Goal: Obtain resource: Download file/media

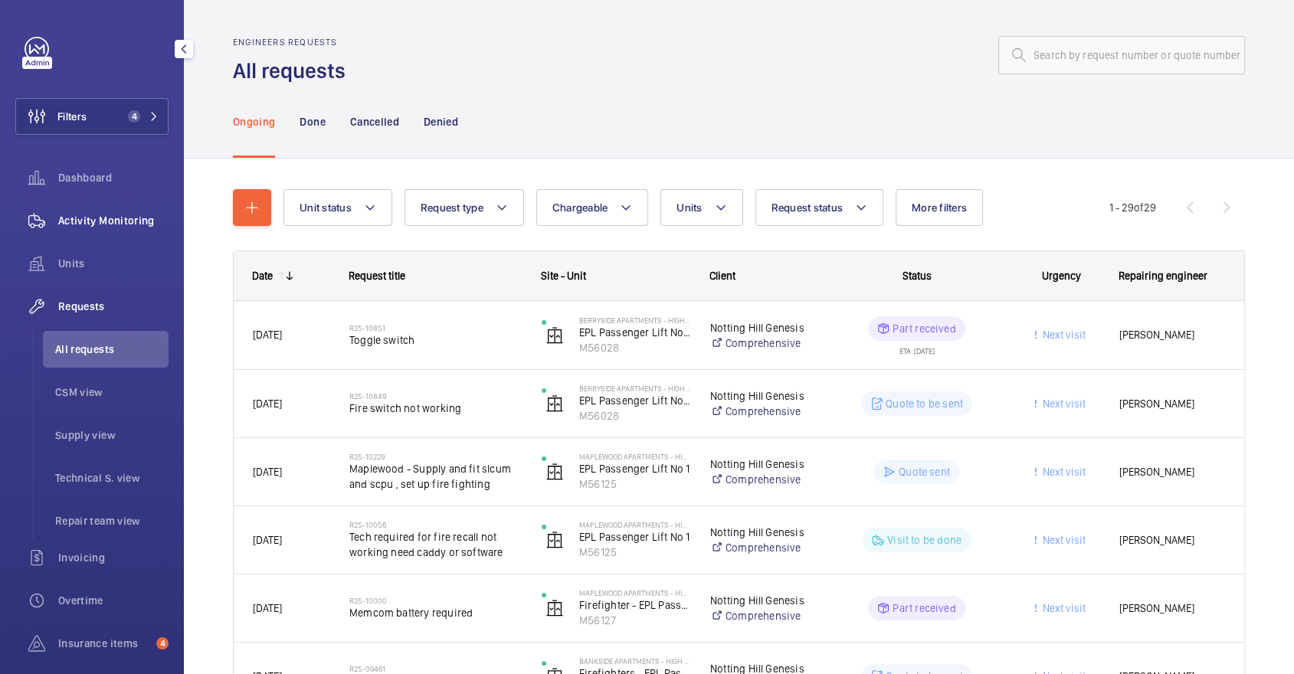
click at [141, 208] on div "Activity Monitoring" at bounding box center [91, 220] width 153 height 37
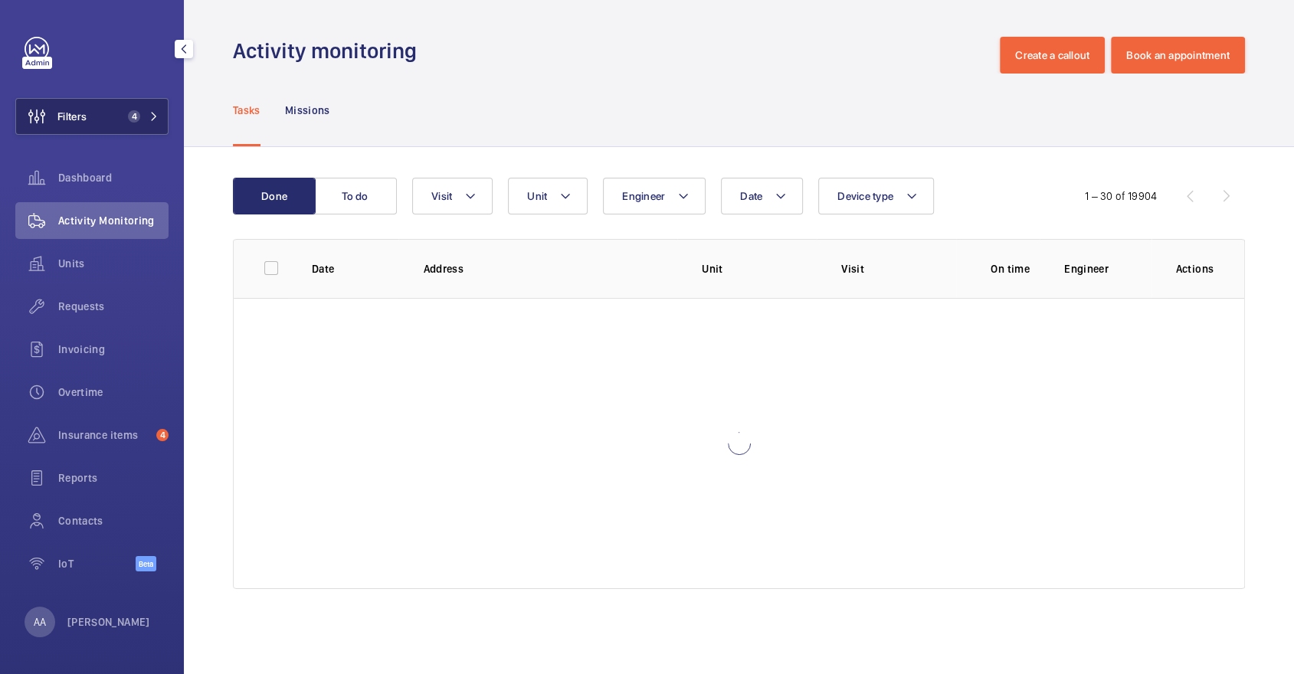
click at [94, 129] on button "Filters 4" at bounding box center [91, 116] width 153 height 37
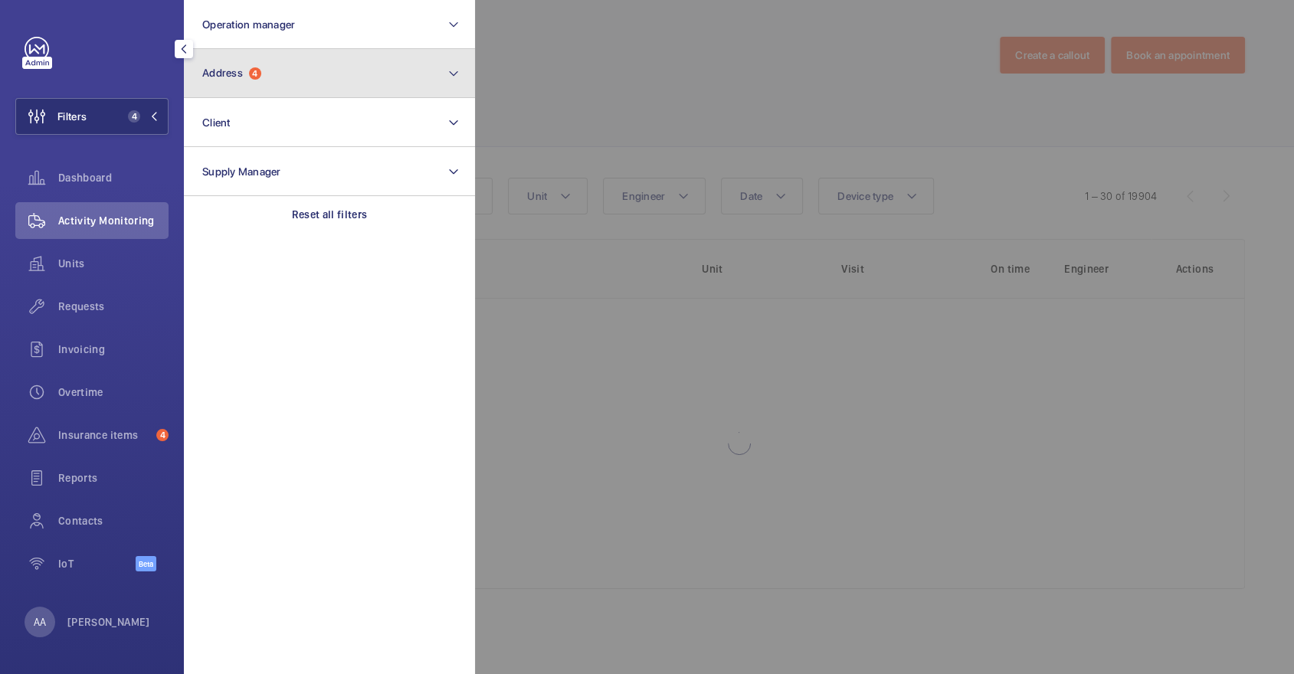
click at [282, 60] on button "Address 4" at bounding box center [329, 73] width 291 height 49
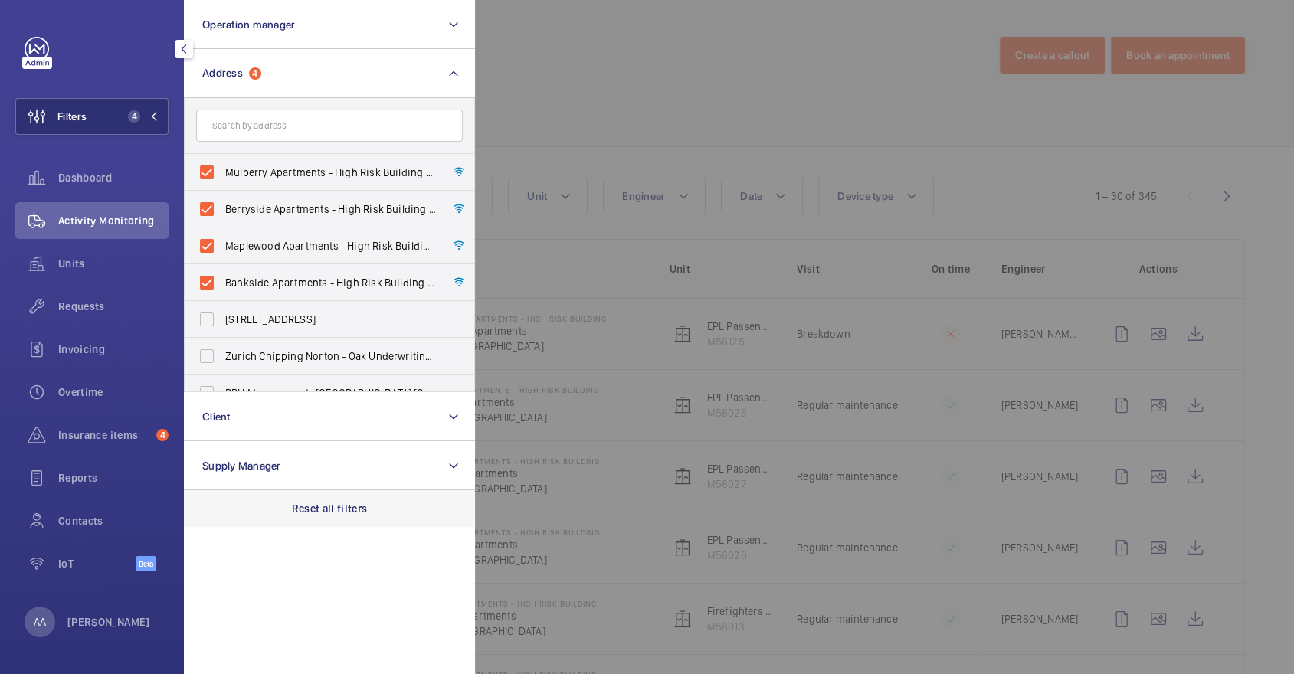
click at [313, 496] on div "Reset all filters" at bounding box center [329, 508] width 291 height 37
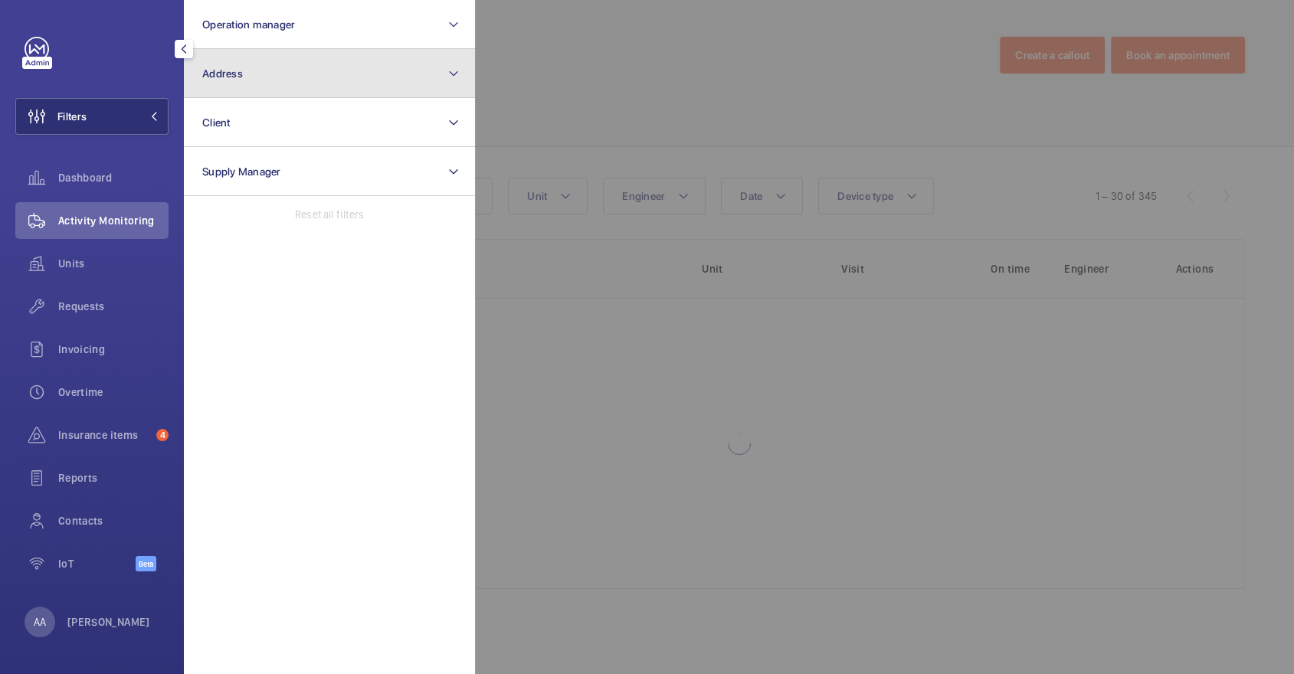
click at [277, 80] on button "Address" at bounding box center [329, 73] width 291 height 49
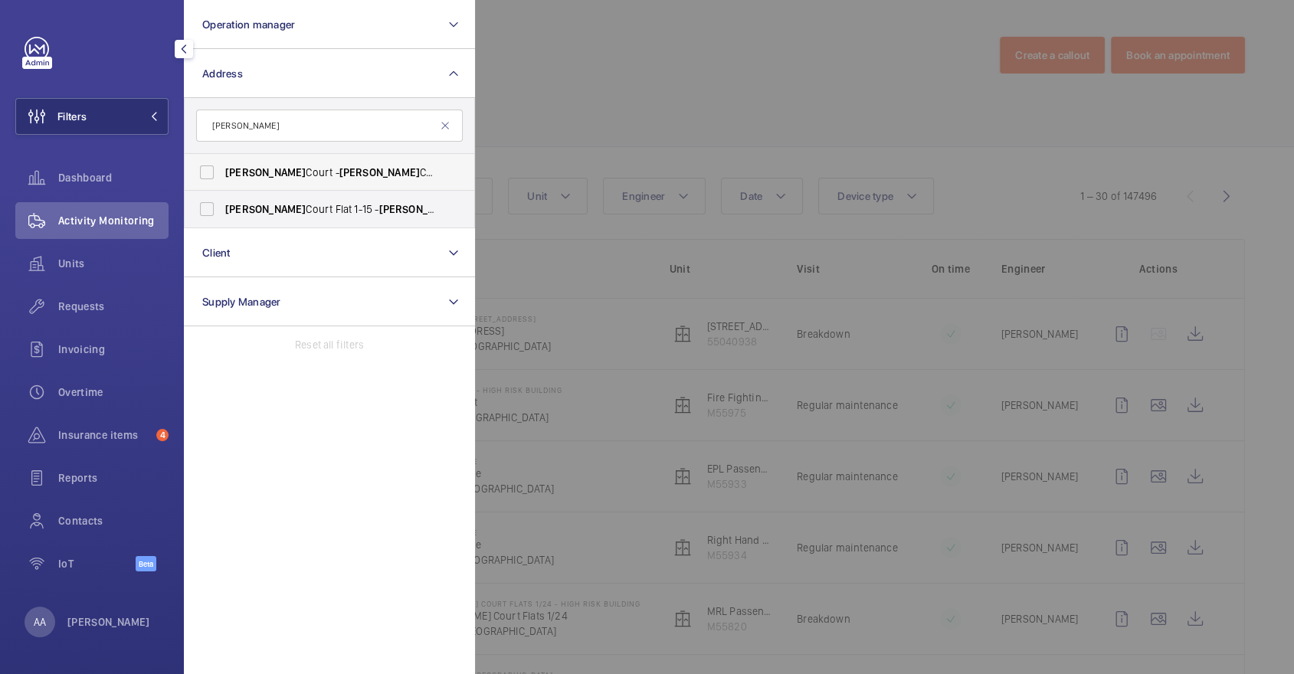
type input "[PERSON_NAME]"
click at [286, 177] on span "[PERSON_NAME] Court - [PERSON_NAME][GEOGRAPHIC_DATA], LONDON E8 1FE" at bounding box center [330, 172] width 211 height 15
click at [222, 177] on input "[PERSON_NAME] Court - [PERSON_NAME][GEOGRAPHIC_DATA], LONDON E8 1FE" at bounding box center [207, 172] width 31 height 31
checkbox input "true"
click at [568, 116] on div at bounding box center [1122, 337] width 1294 height 674
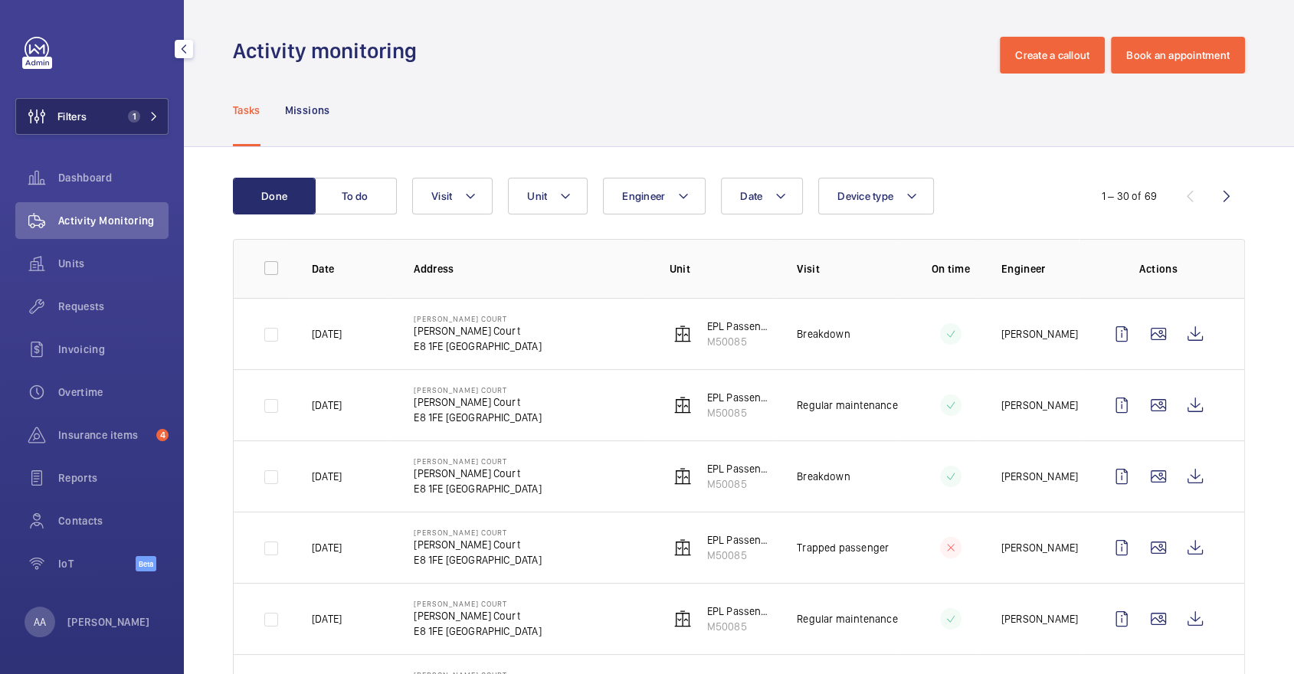
click at [139, 133] on button "Filters 1" at bounding box center [91, 116] width 153 height 37
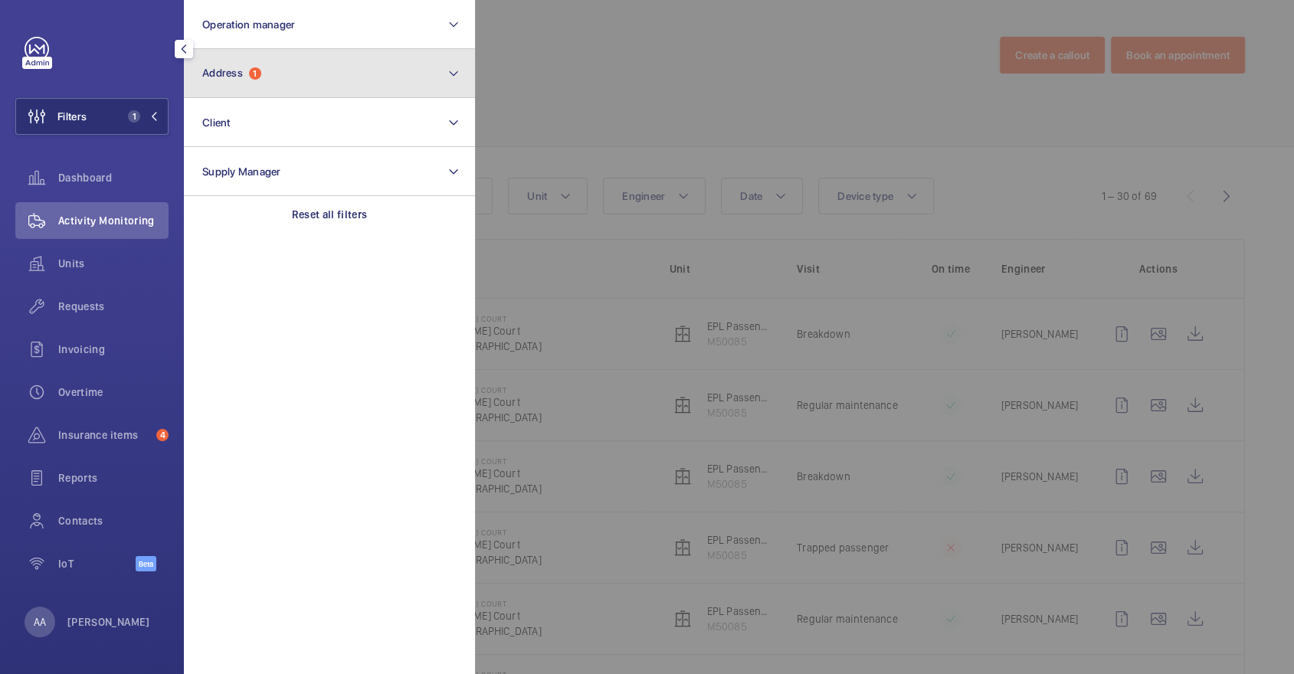
click at [300, 69] on button "Address 1" at bounding box center [329, 73] width 291 height 49
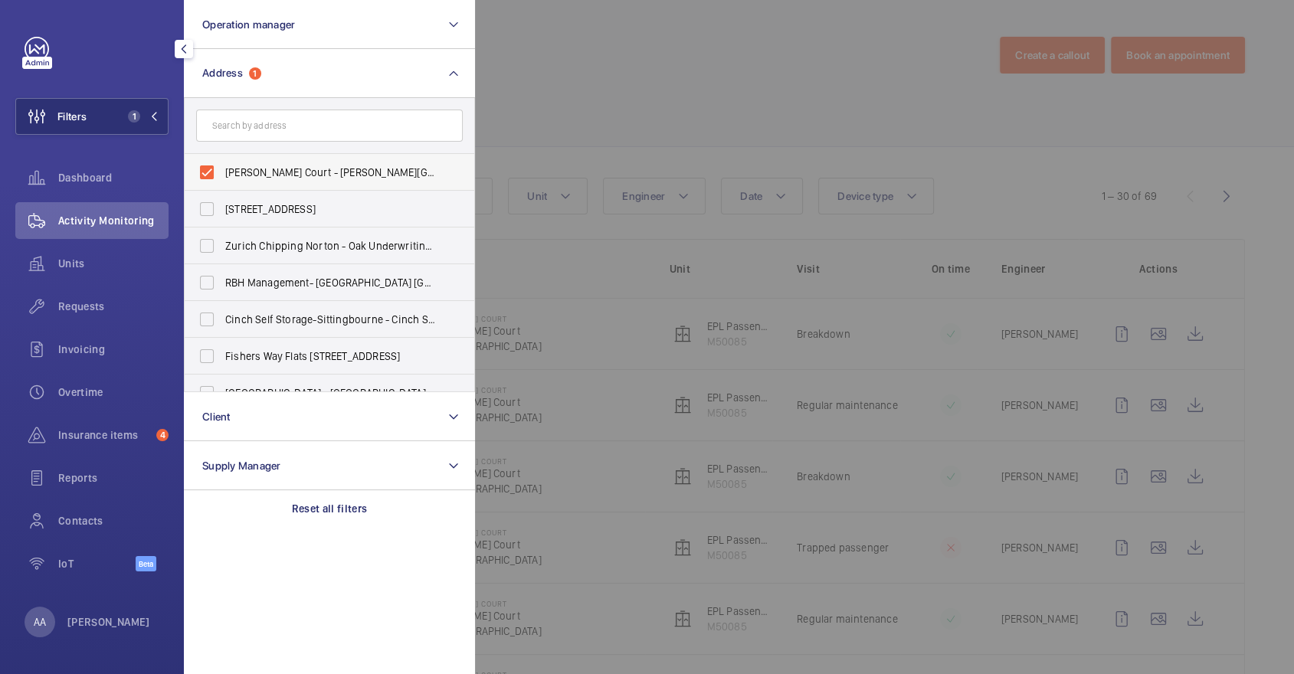
click at [323, 184] on label "[PERSON_NAME] Court - [PERSON_NAME][GEOGRAPHIC_DATA], LONDON E8 1FE" at bounding box center [318, 172] width 267 height 37
click at [222, 184] on input "[PERSON_NAME] Court - [PERSON_NAME][GEOGRAPHIC_DATA], LONDON E8 1FE" at bounding box center [207, 172] width 31 height 31
checkbox input "false"
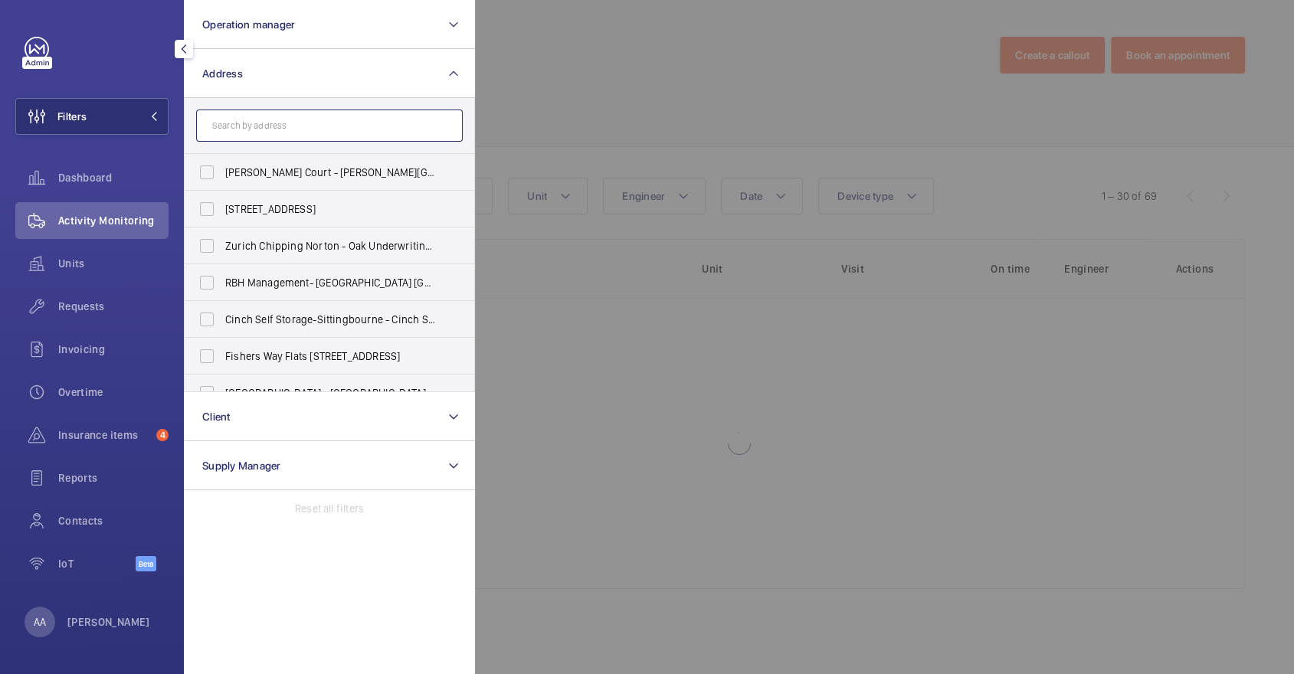
click at [272, 135] on input "text" at bounding box center [329, 126] width 267 height 32
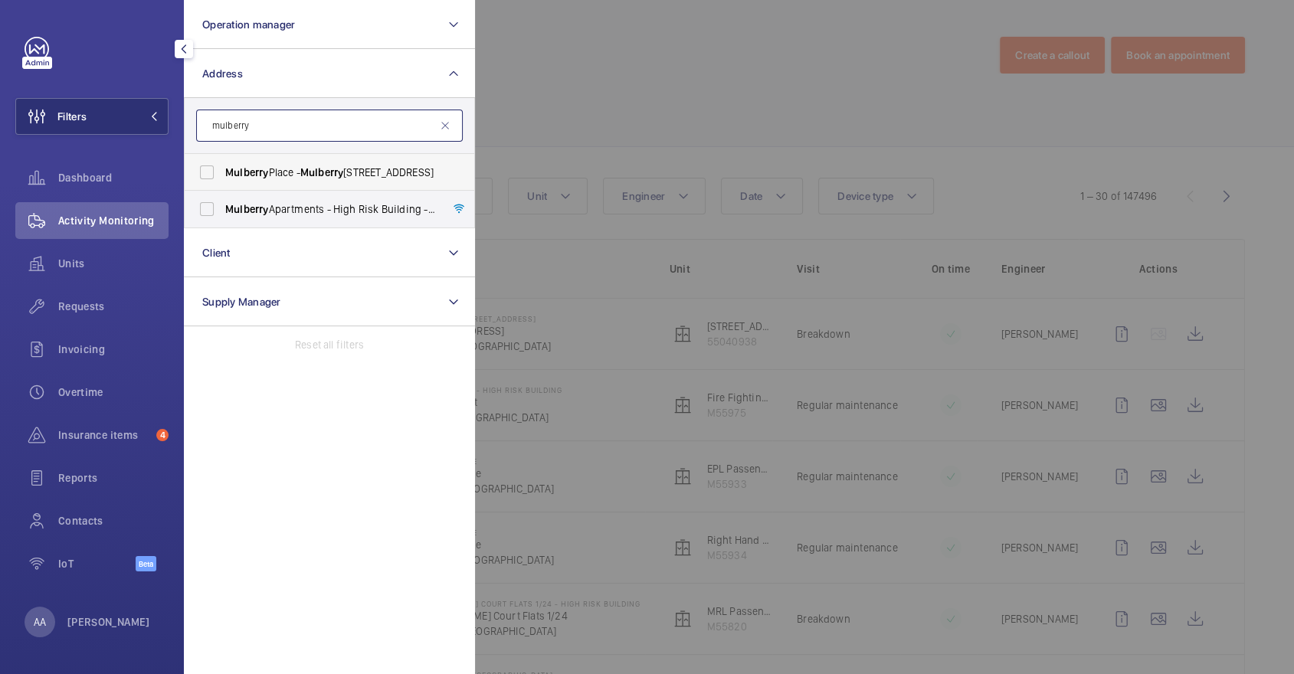
type input "mulberry"
click at [305, 169] on span "Mulberry" at bounding box center [321, 172] width 43 height 12
click at [222, 169] on input "[STREET_ADDRESS]" at bounding box center [207, 172] width 31 height 31
checkbox input "true"
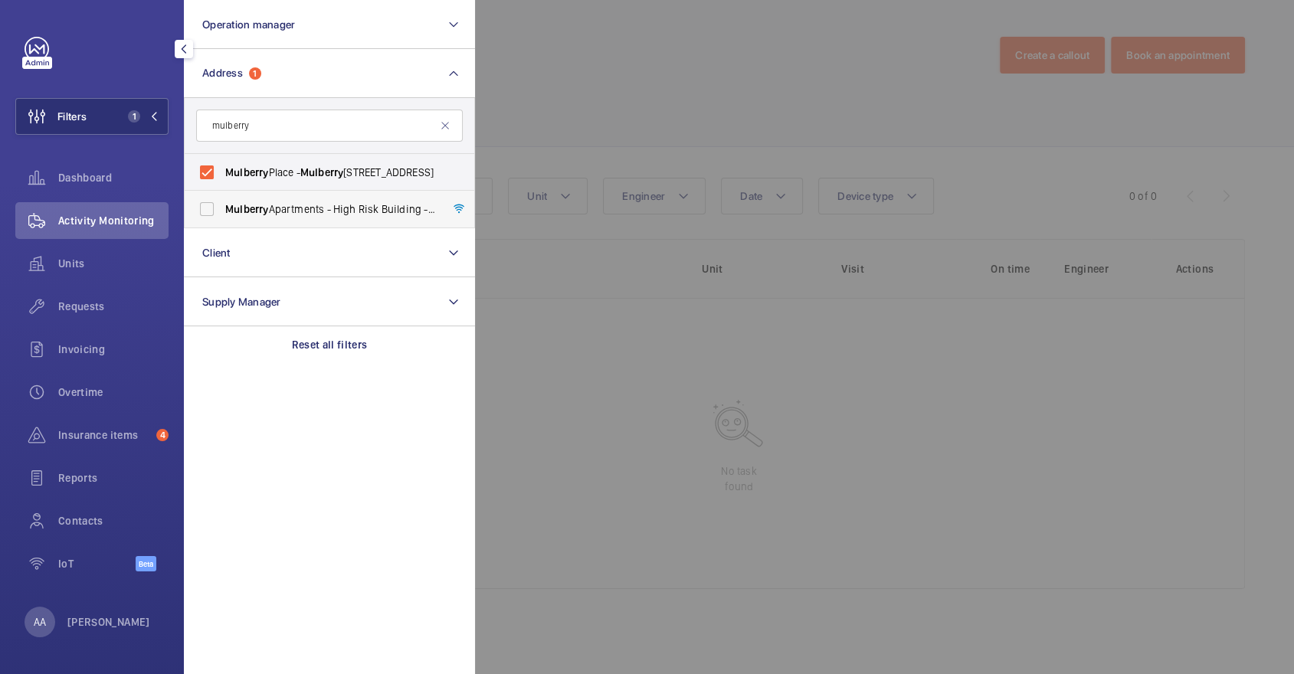
click at [378, 221] on label "Mulberry Apartments - High Risk Building - [GEOGRAPHIC_DATA]" at bounding box center [318, 209] width 267 height 37
click at [222, 221] on input "Mulberry Apartments - High Risk Building - [GEOGRAPHIC_DATA]" at bounding box center [207, 209] width 31 height 31
checkbox input "true"
click at [365, 174] on span "[STREET_ADDRESS]" at bounding box center [330, 172] width 211 height 15
click at [222, 174] on input "[STREET_ADDRESS]" at bounding box center [207, 172] width 31 height 31
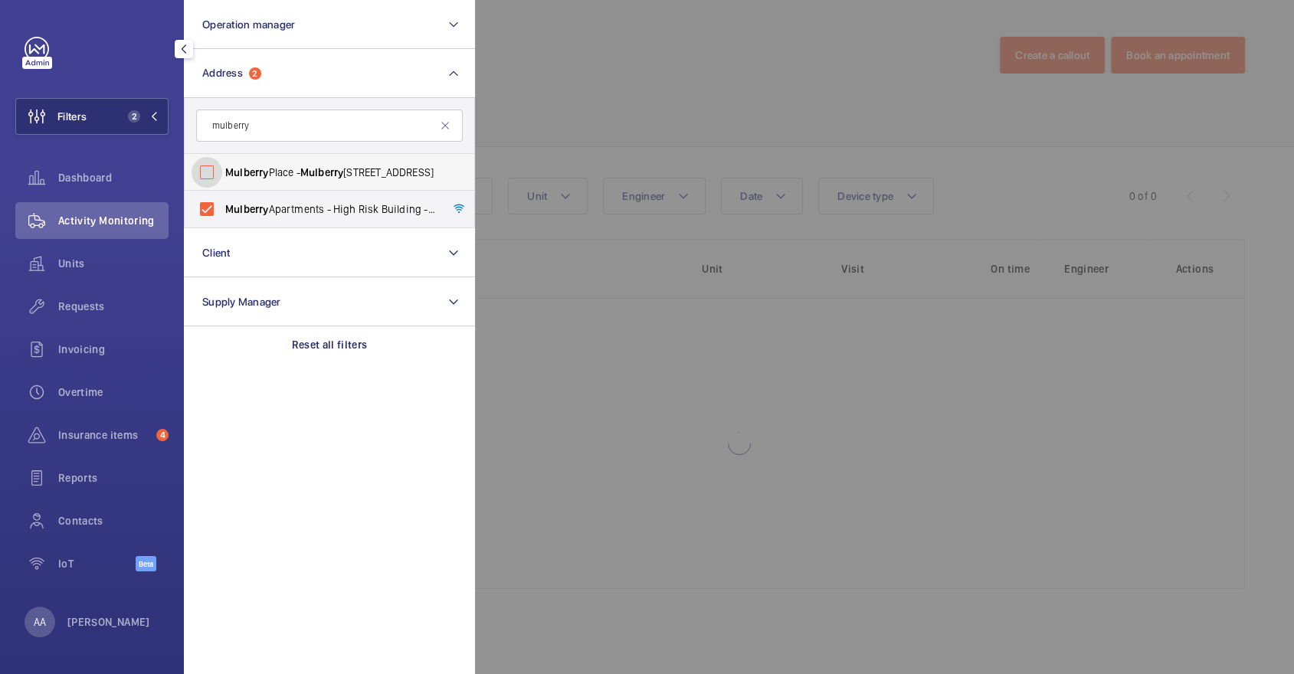
checkbox input "false"
click at [594, 143] on div at bounding box center [1122, 337] width 1294 height 674
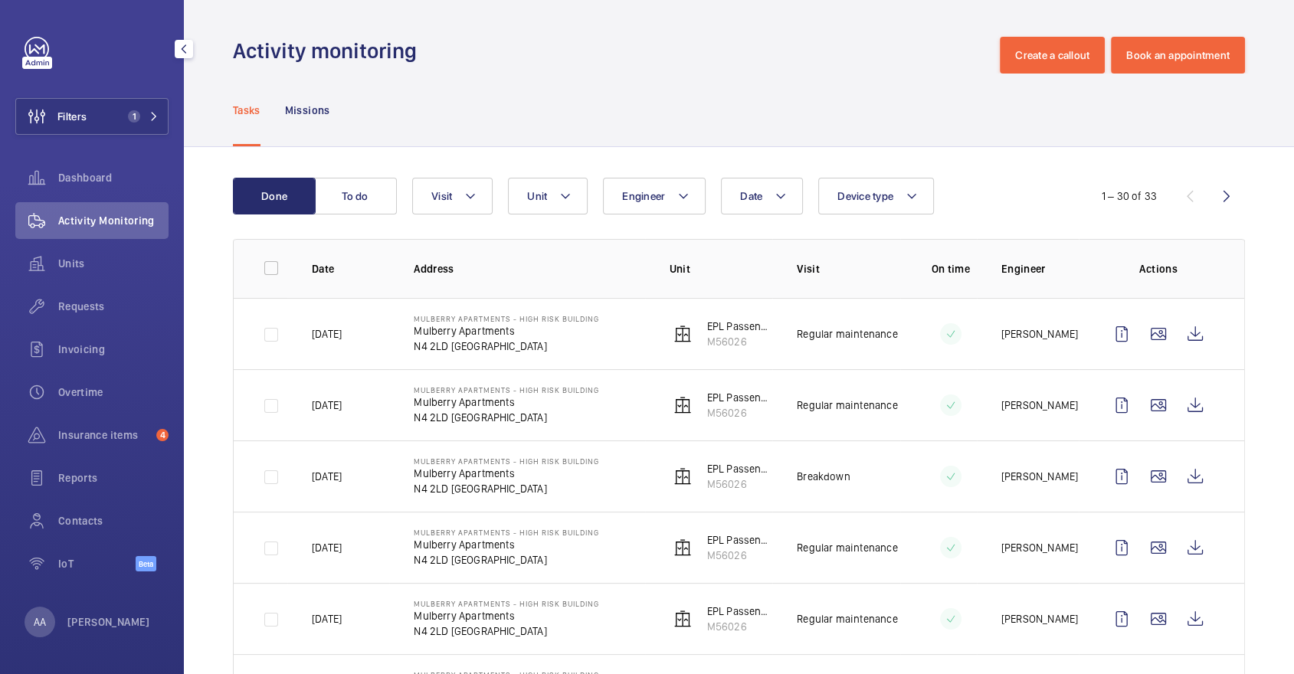
click at [110, 92] on div "Filters 1 Dashboard Activity Monitoring Units Requests Invoicing Overtime Insur…" at bounding box center [91, 313] width 153 height 552
click at [109, 114] on button "Filters 1" at bounding box center [91, 116] width 153 height 37
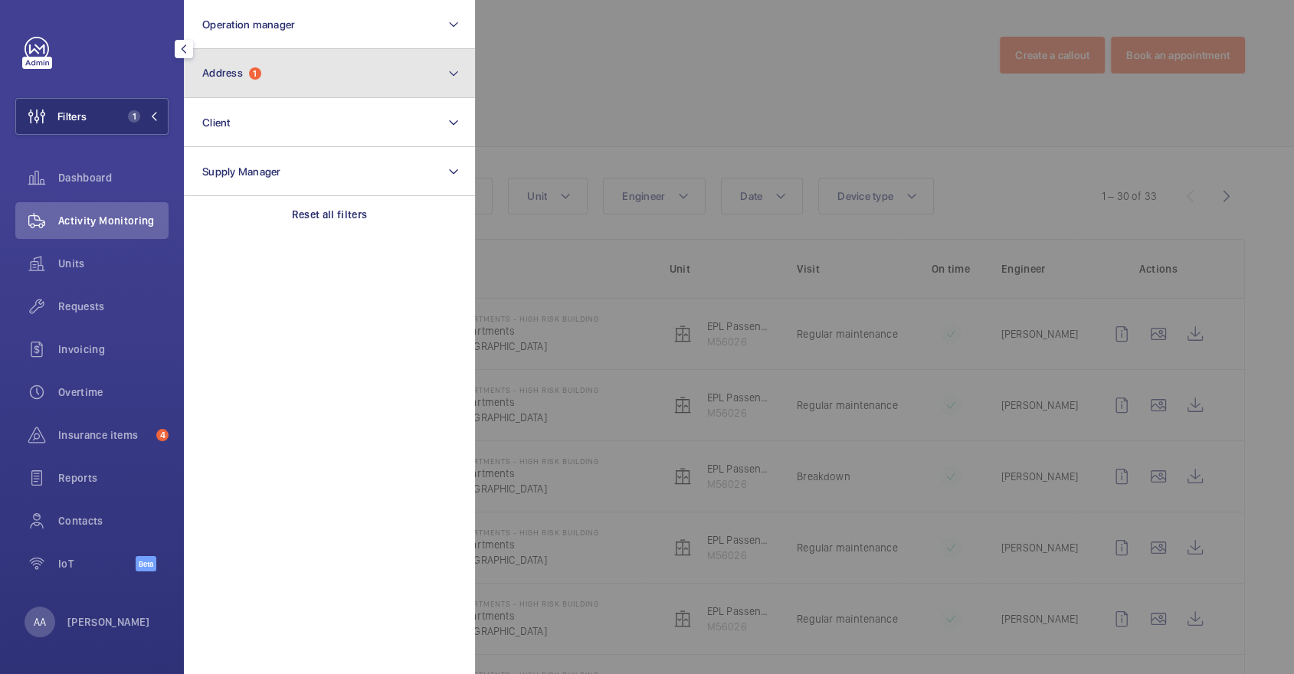
click at [272, 76] on button "Address 1" at bounding box center [329, 73] width 291 height 49
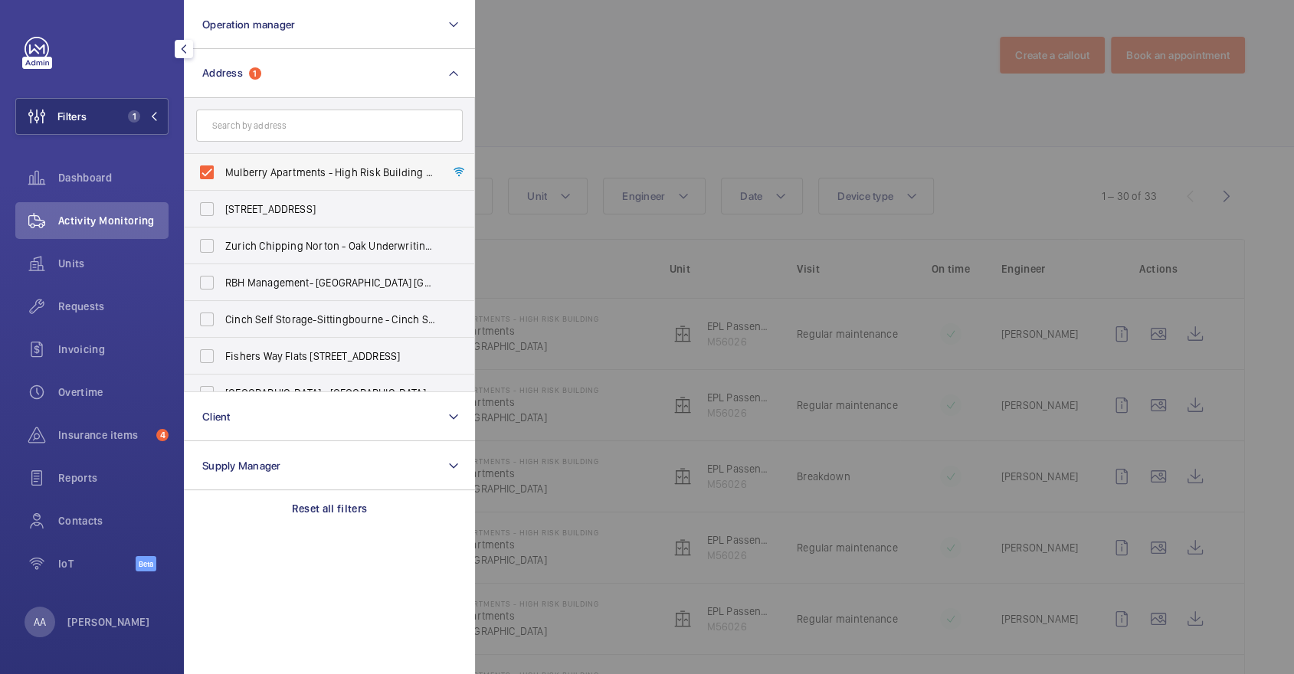
click at [293, 180] on label "Mulberry Apartments - High Risk Building - [GEOGRAPHIC_DATA]" at bounding box center [318, 172] width 267 height 37
click at [222, 180] on input "Mulberry Apartments - High Risk Building - [GEOGRAPHIC_DATA]" at bounding box center [207, 172] width 31 height 31
checkbox input "false"
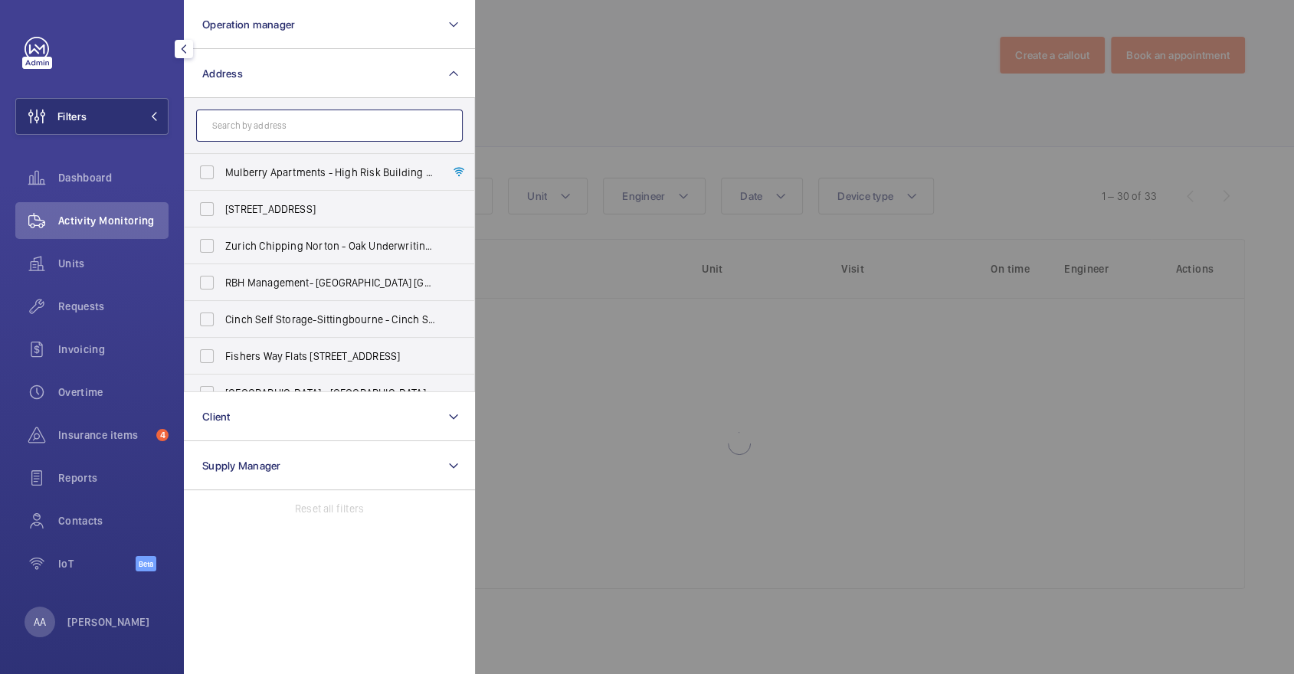
click at [271, 129] on input "text" at bounding box center [329, 126] width 267 height 32
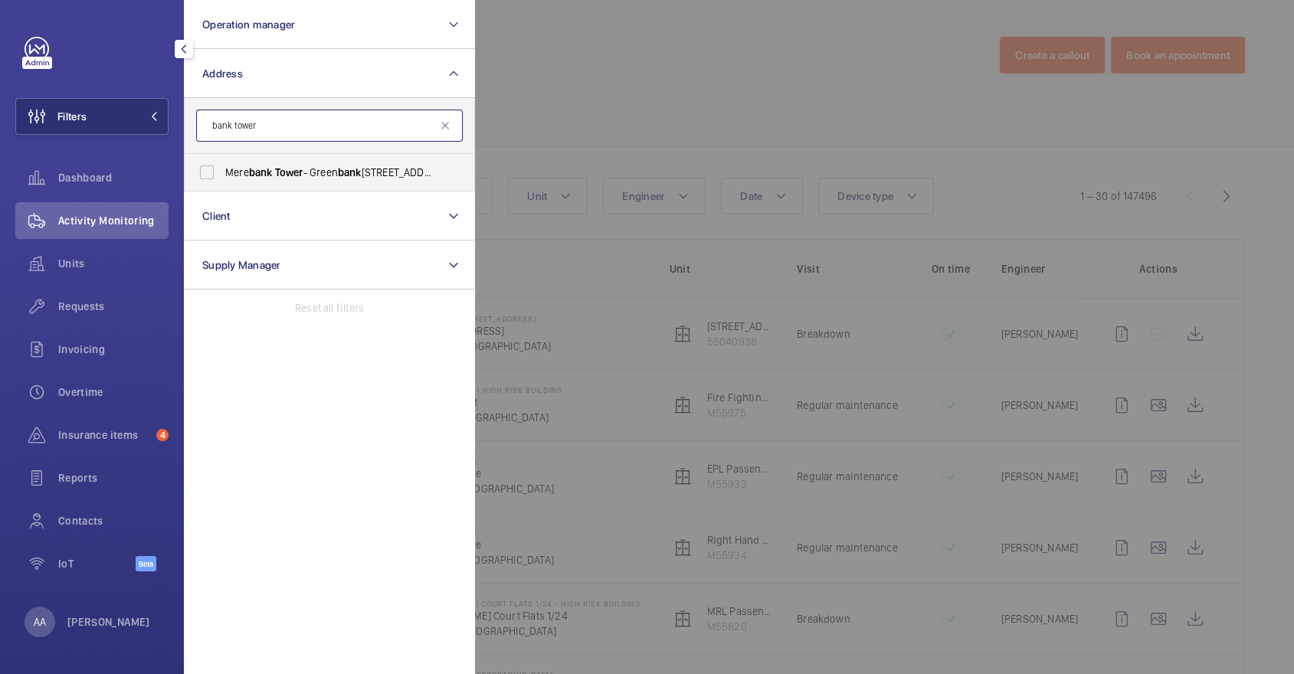
click at [298, 124] on input "bank tower" at bounding box center [329, 126] width 267 height 32
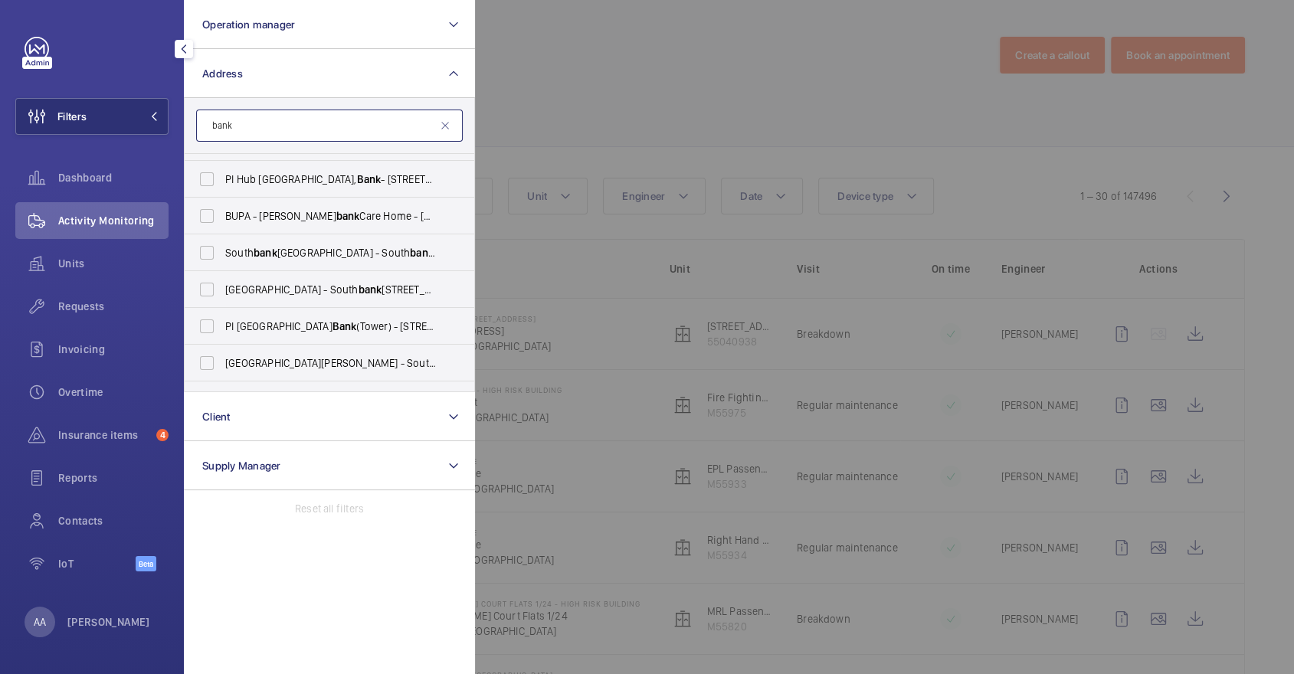
scroll to position [813, 0]
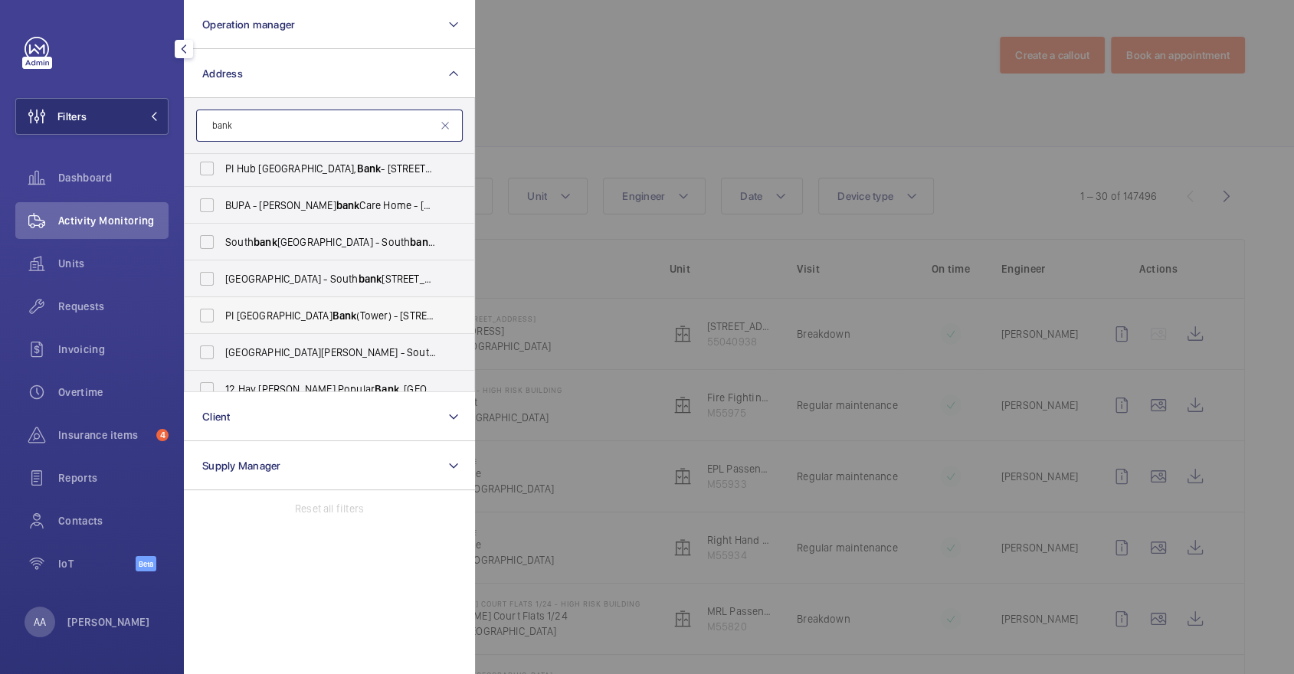
type input "bank"
click at [364, 313] on span "PI [GEOGRAPHIC_DATA] (Tower) - [STREET_ADDRESS][PERSON_NAME][PERSON_NAME]" at bounding box center [330, 315] width 211 height 15
click at [222, 313] on input "PI [GEOGRAPHIC_DATA] (Tower) - [STREET_ADDRESS][PERSON_NAME][PERSON_NAME]" at bounding box center [207, 315] width 31 height 31
checkbox input "true"
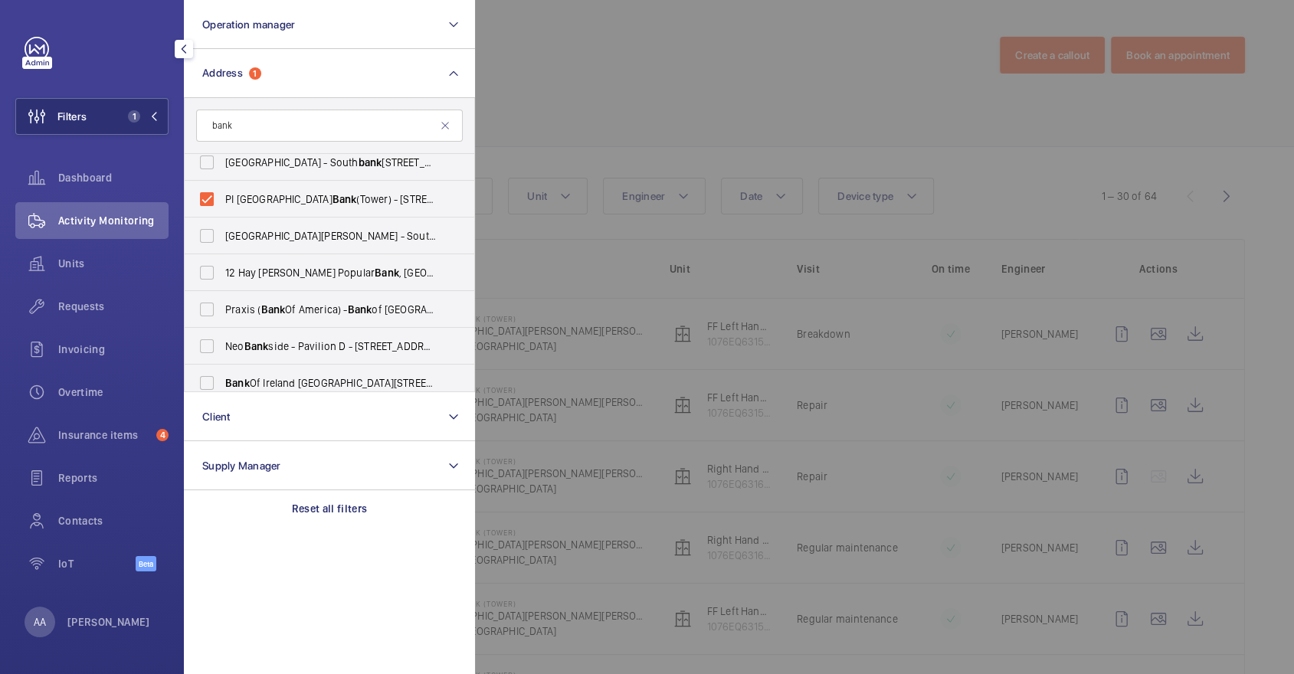
scroll to position [922, 0]
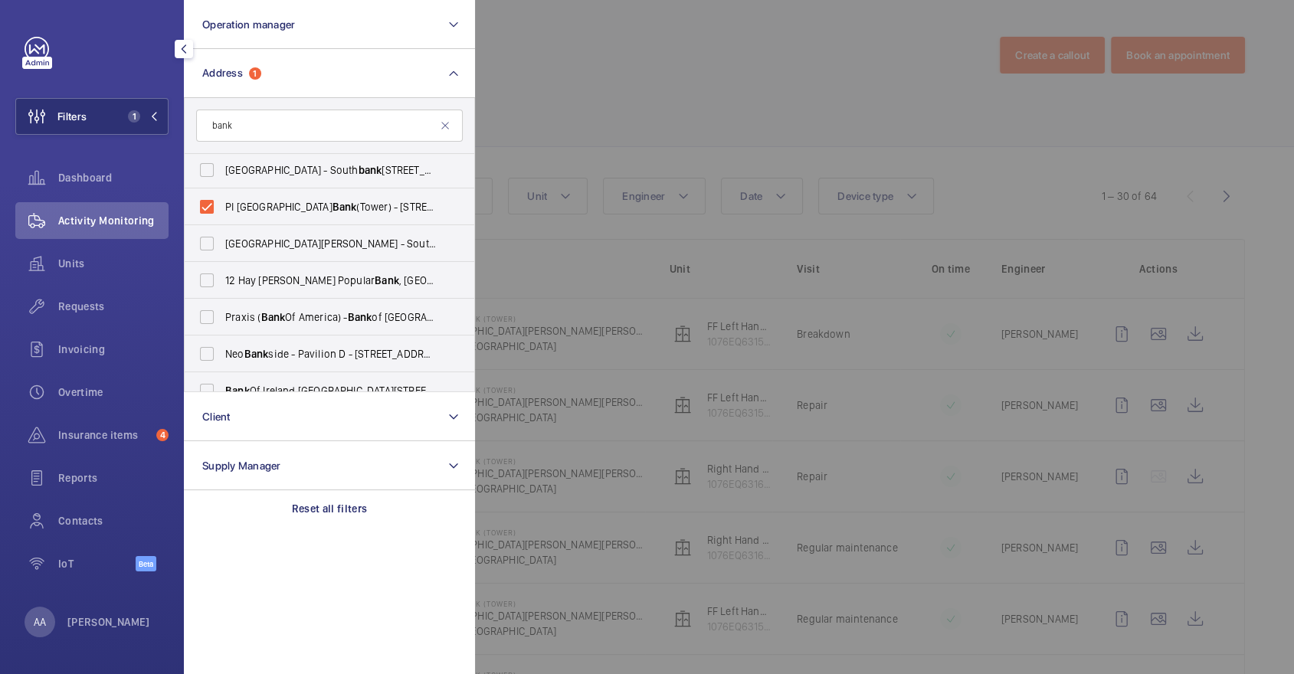
click at [752, 51] on div at bounding box center [1122, 337] width 1294 height 674
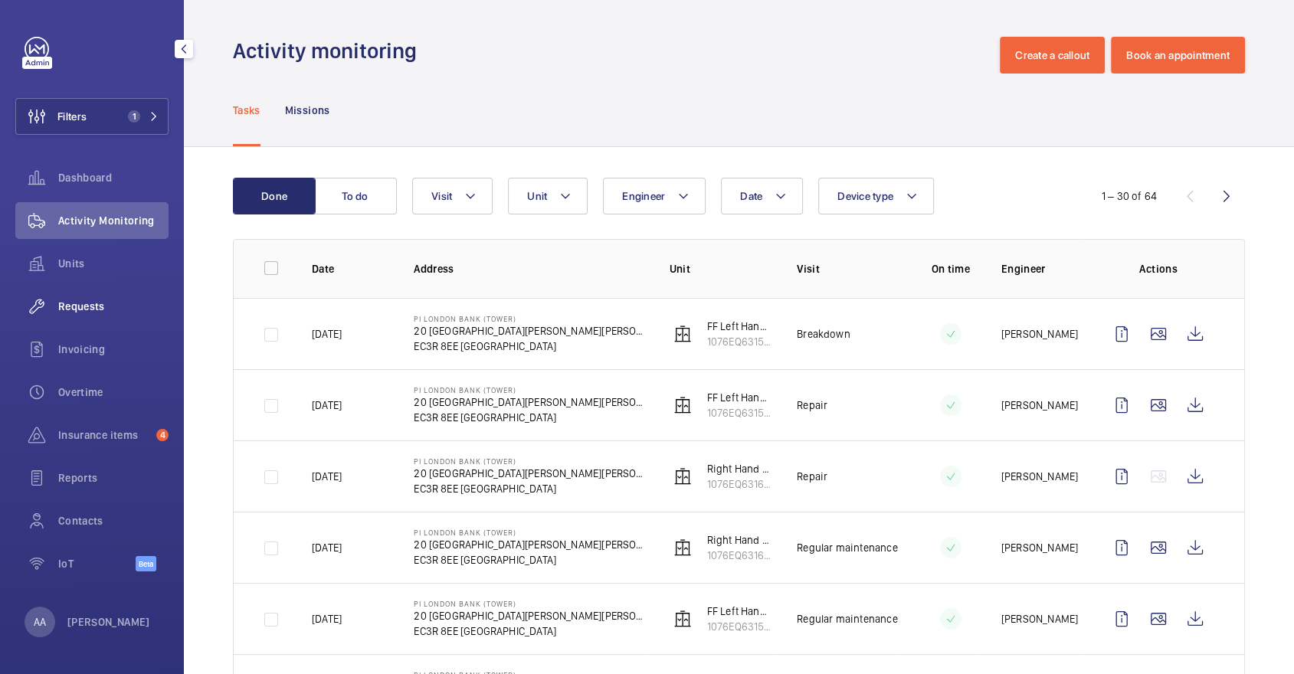
click at [88, 316] on div "Requests" at bounding box center [91, 306] width 153 height 37
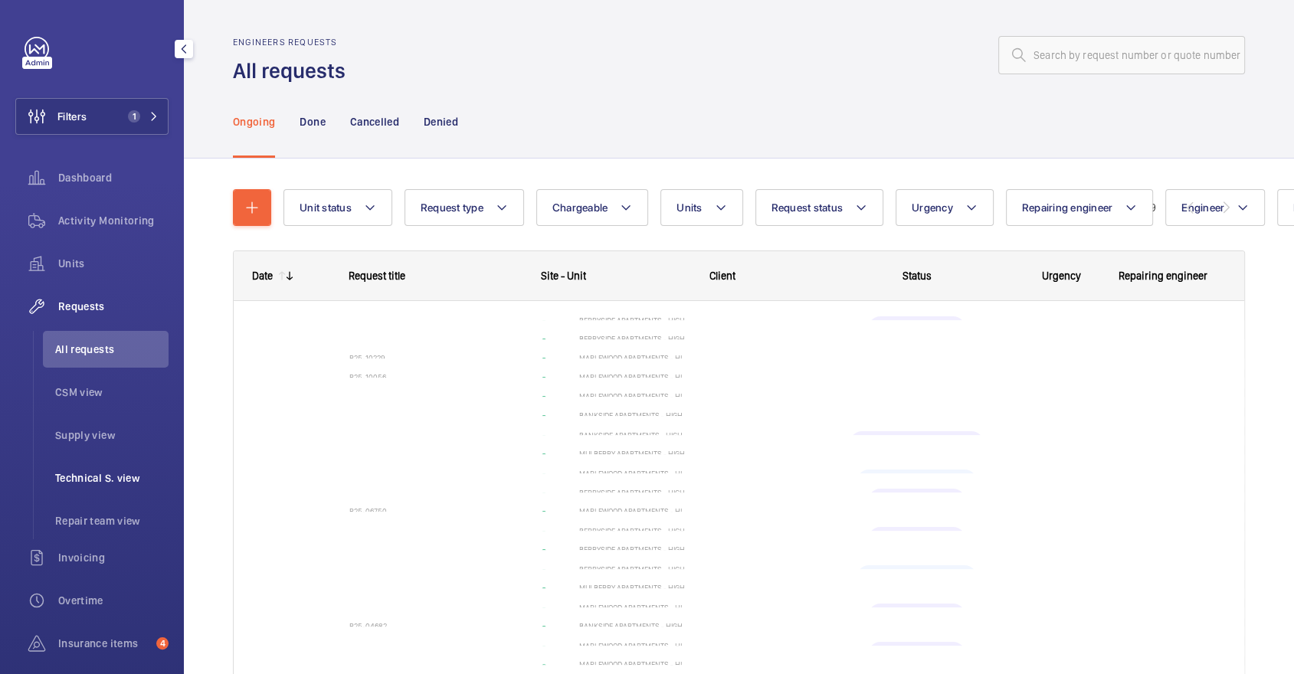
click at [88, 480] on span "Technical S. view" at bounding box center [111, 477] width 113 height 15
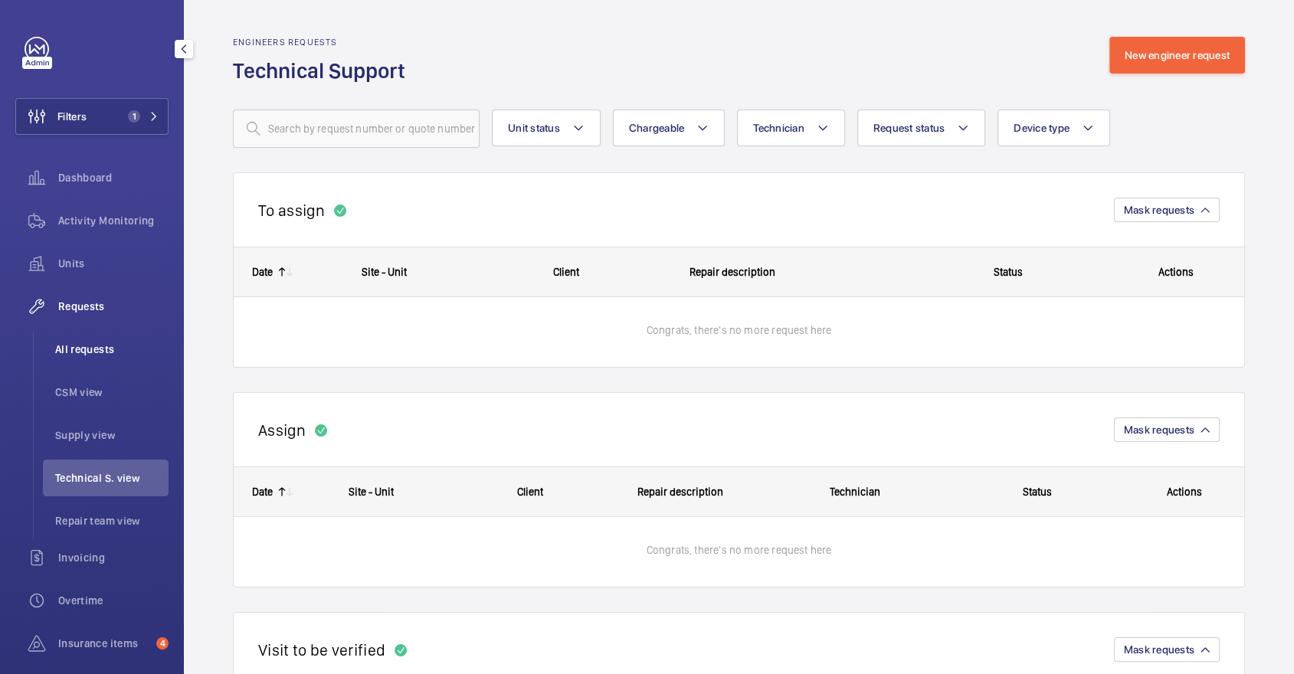
click at [92, 351] on span "All requests" at bounding box center [111, 349] width 113 height 15
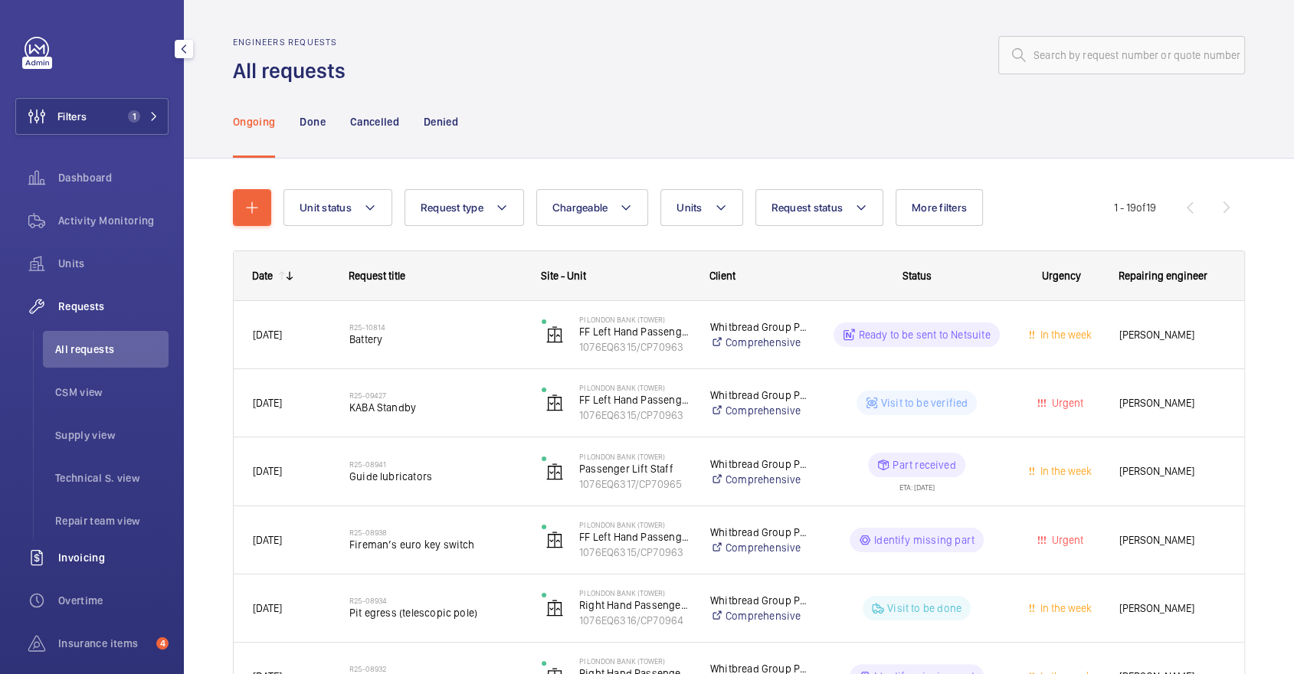
scroll to position [146, 0]
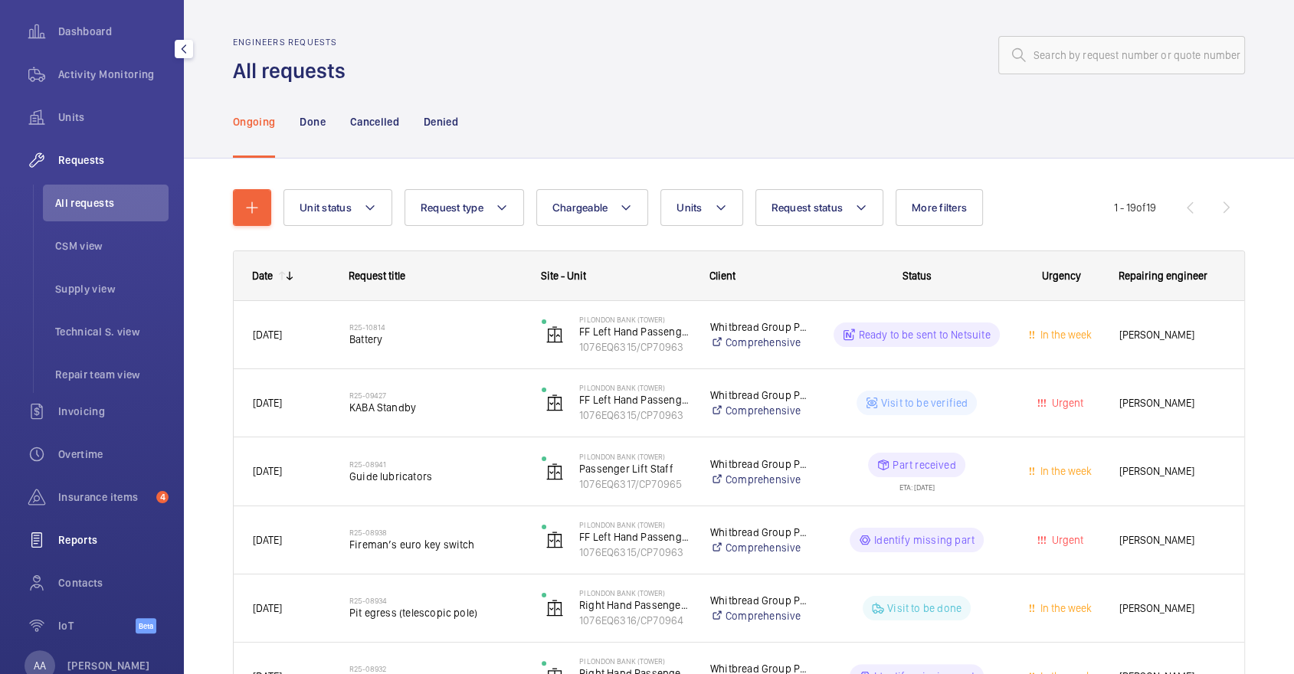
click at [100, 552] on div "Reports" at bounding box center [91, 540] width 153 height 37
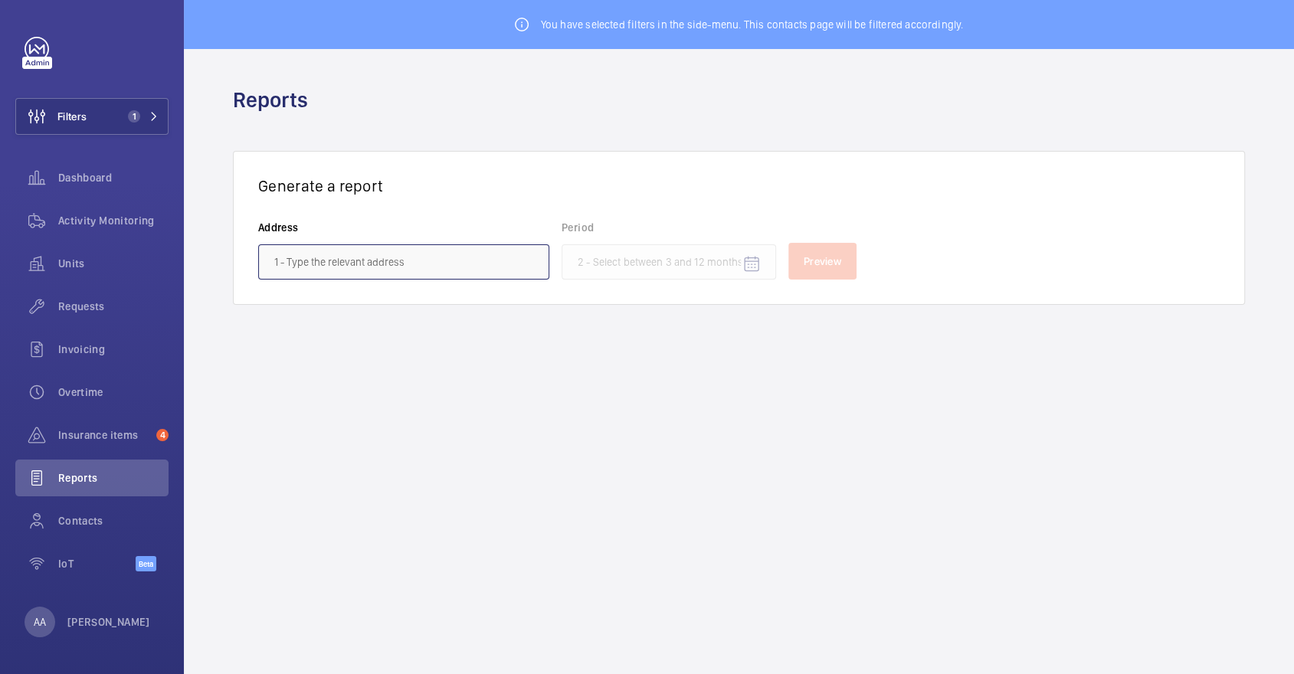
click at [440, 274] on input "text" at bounding box center [403, 261] width 291 height 35
click at [449, 300] on span "PI [GEOGRAPHIC_DATA] (Tower) - [STREET_ADDRESS][PERSON_NAME][PERSON_NAME]" at bounding box center [403, 306] width 259 height 15
type input "PI [GEOGRAPHIC_DATA] (Tower) - [STREET_ADDRESS][PERSON_NAME][PERSON_NAME]"
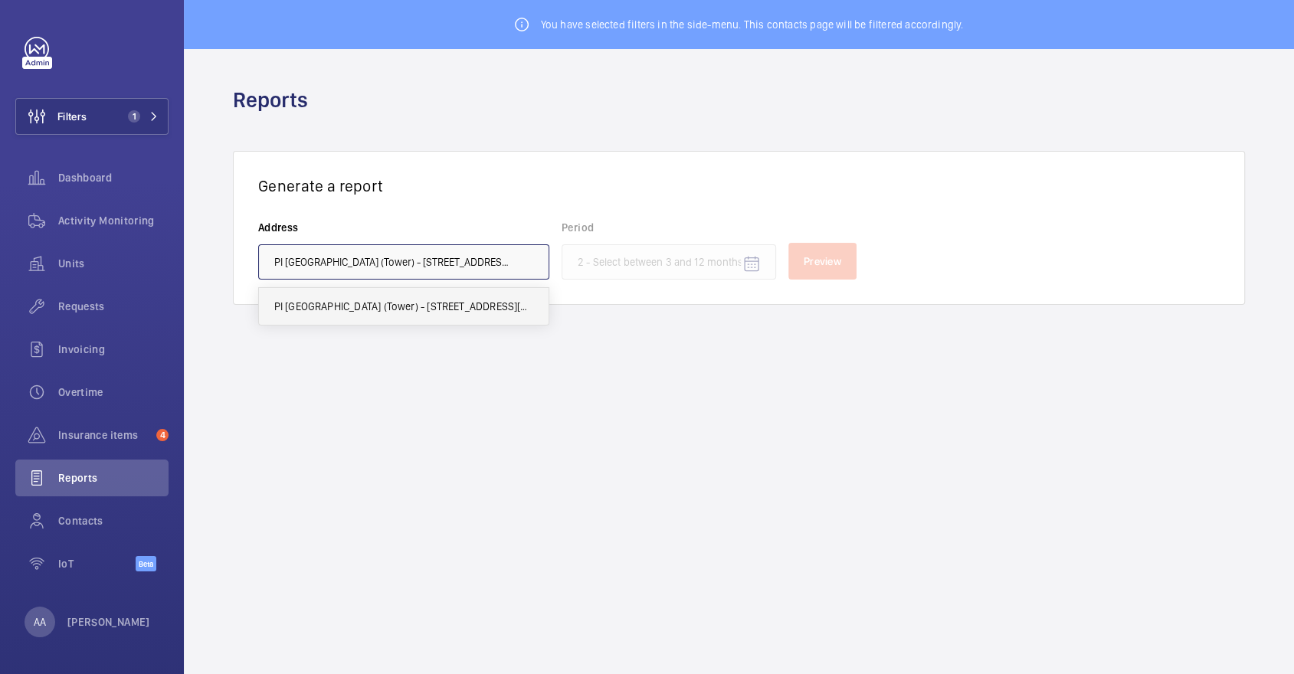
scroll to position [0, 41]
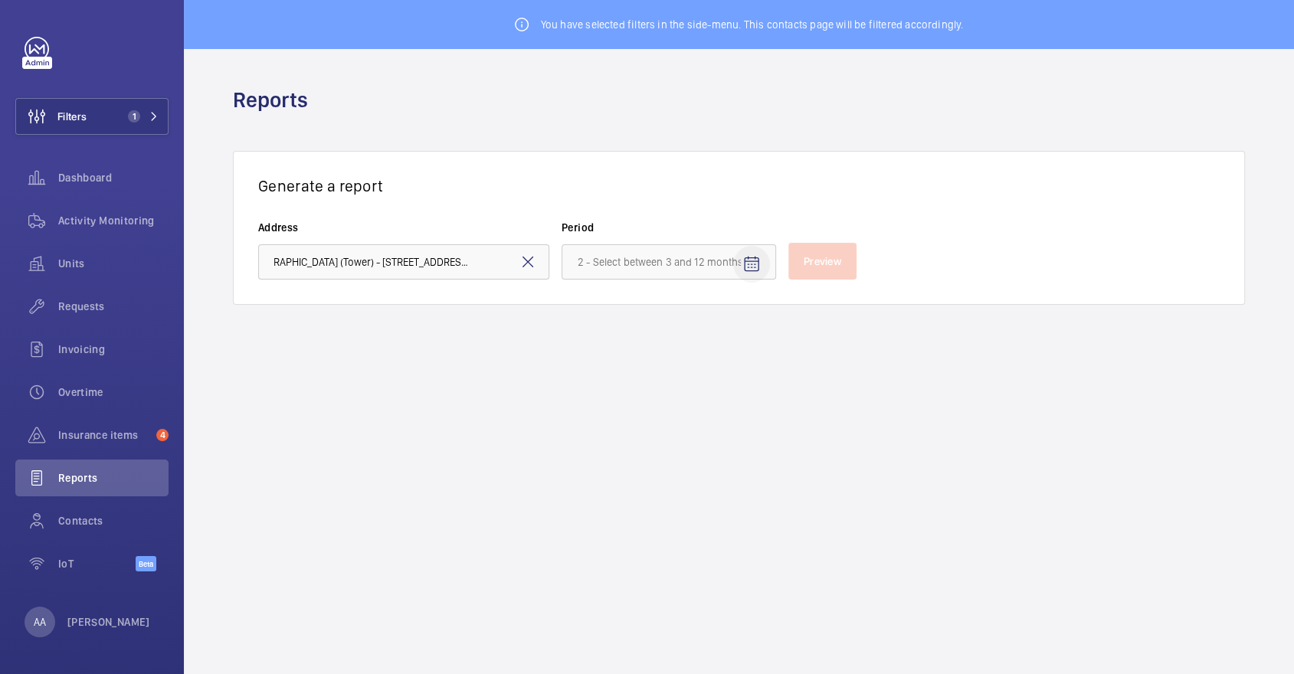
click at [744, 259] on mat-icon "Open calendar" at bounding box center [751, 264] width 18 height 18
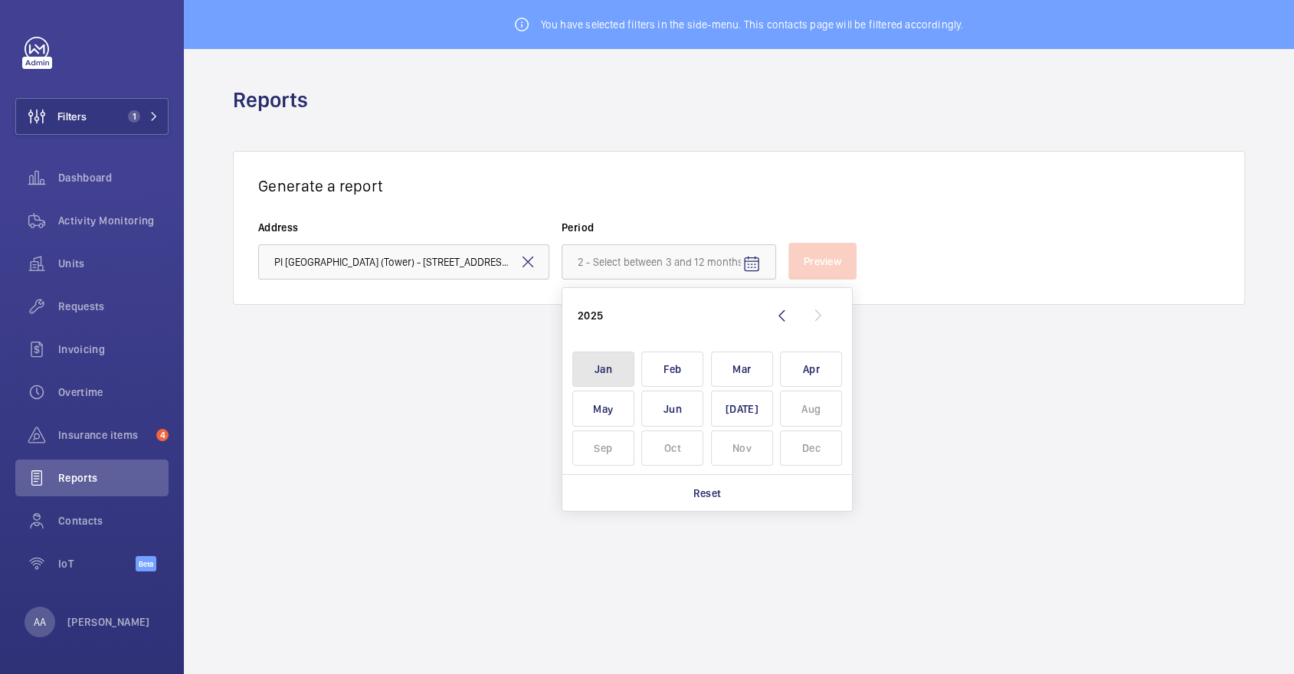
click at [601, 360] on span "Jan" at bounding box center [603, 370] width 62 height 36
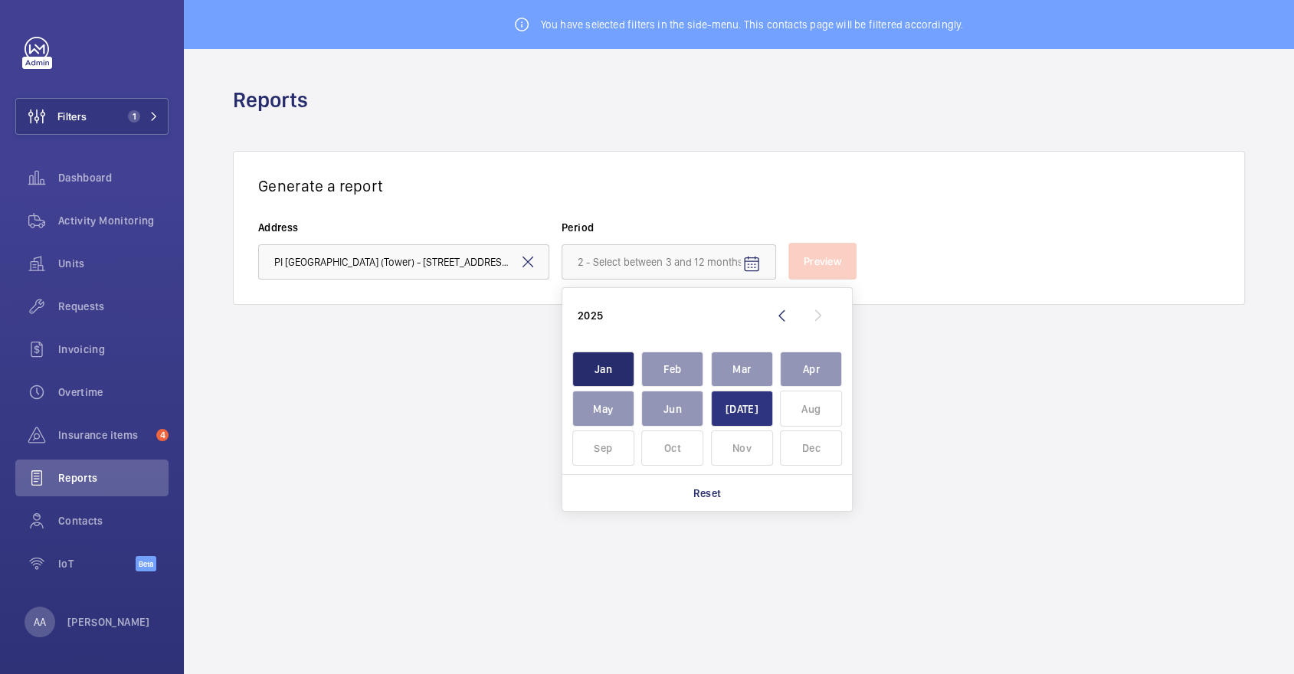
click at [736, 411] on span "[DATE]" at bounding box center [742, 409] width 62 height 36
type input "[DATE] - [DATE]"
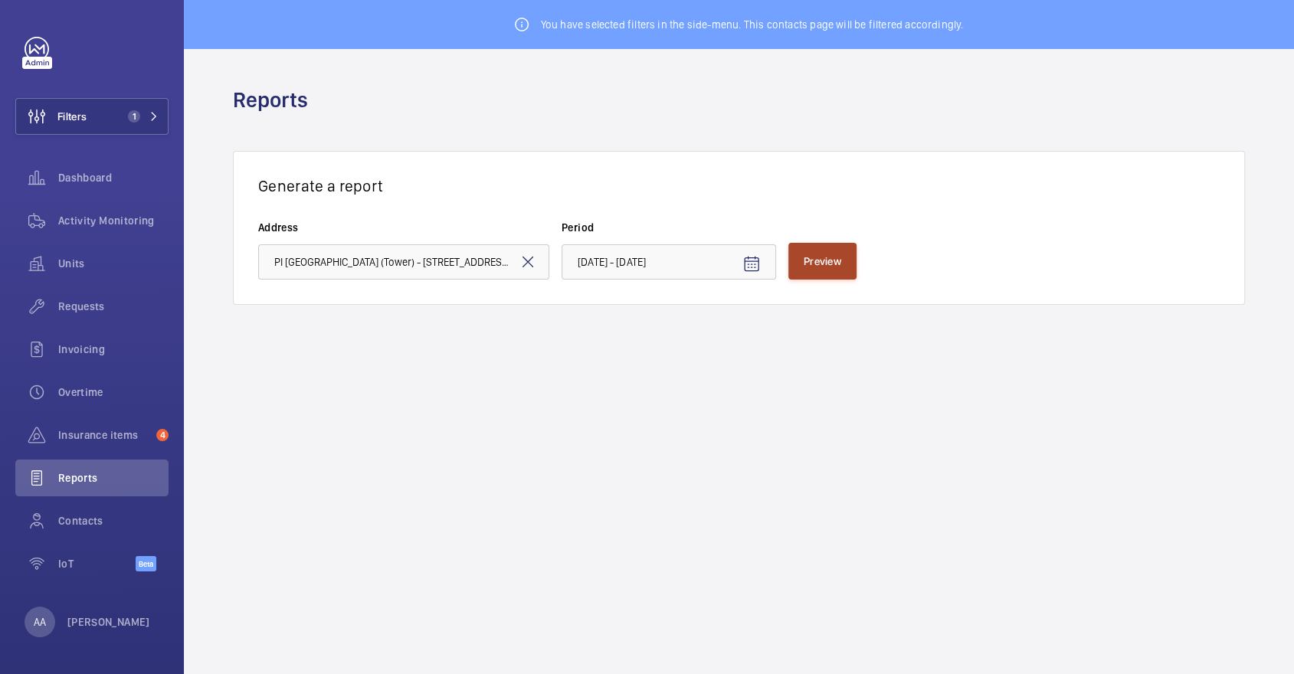
click at [821, 255] on span "Preview" at bounding box center [823, 261] width 38 height 12
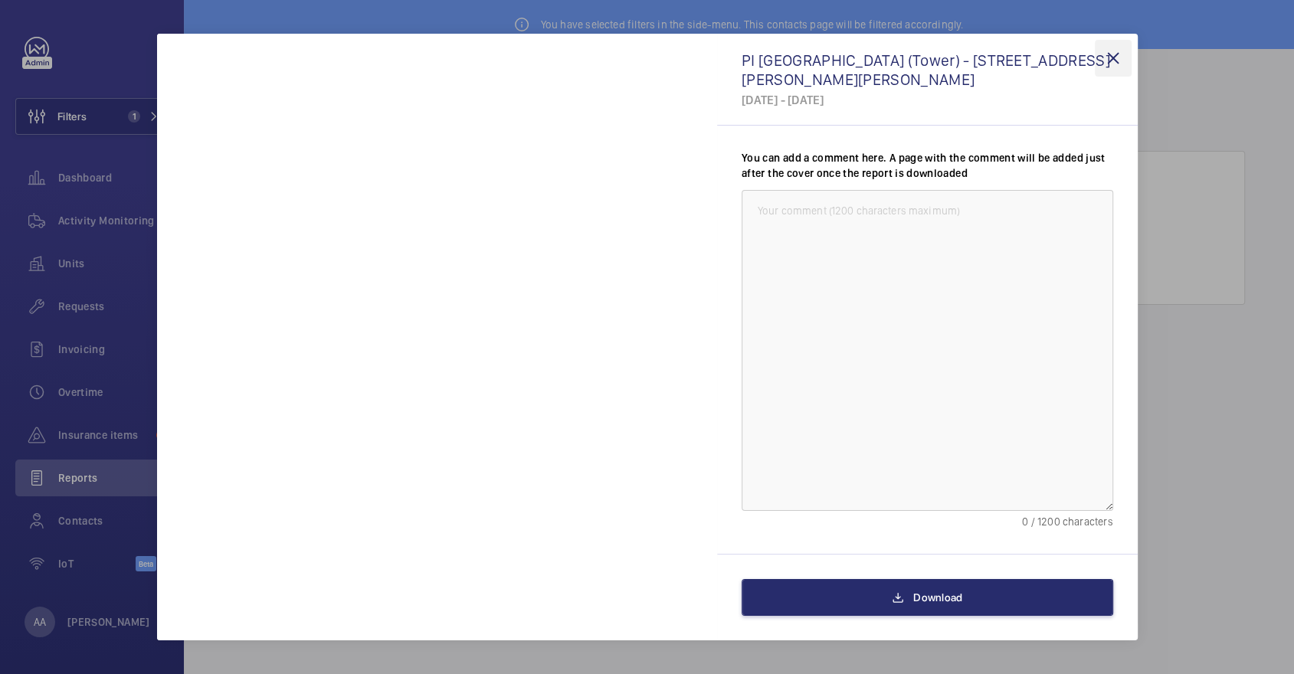
click at [1119, 51] on wm-front-icon-button at bounding box center [1113, 58] width 37 height 37
click at [778, 255] on form "Address [GEOGRAPHIC_DATA] (Tower) - [STREET_ADDRESS][PERSON_NAME][PERSON_NAME] …" at bounding box center [739, 250] width 962 height 60
click at [752, 259] on mat-icon "Open calendar" at bounding box center [751, 264] width 18 height 18
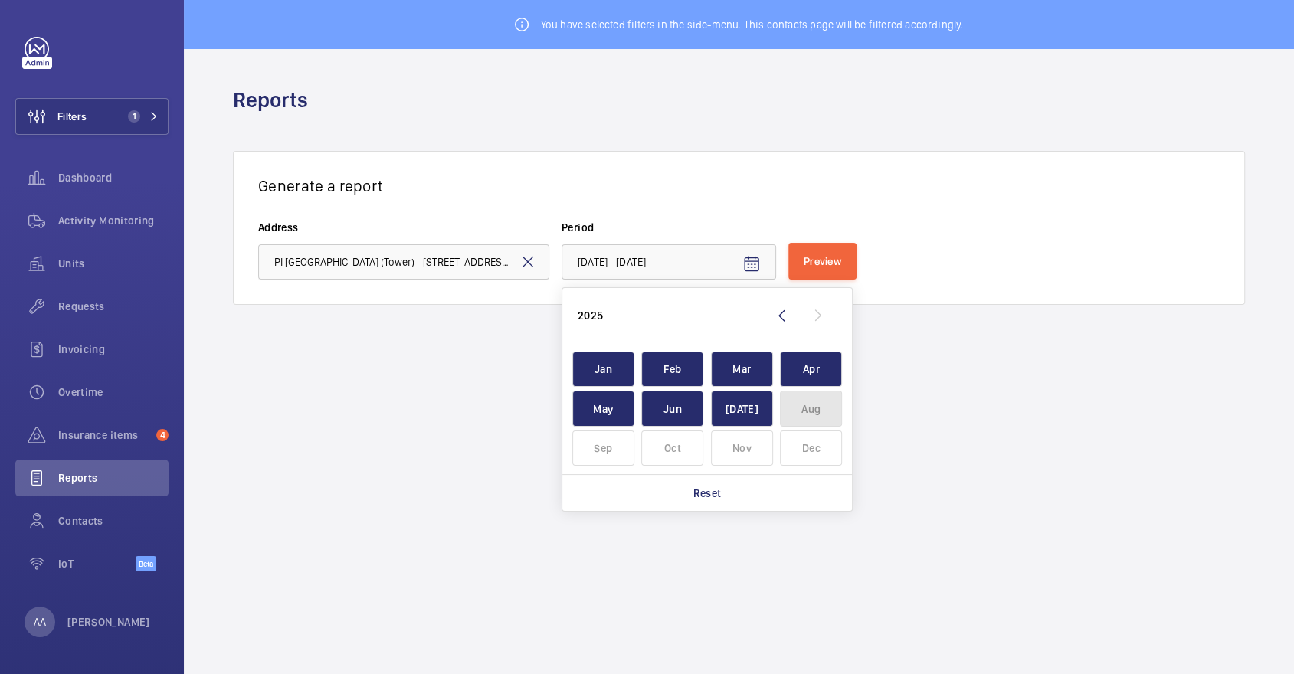
click at [821, 401] on span "Aug" at bounding box center [811, 409] width 62 height 36
click at [759, 188] on h3 "Generate a report" at bounding box center [739, 185] width 962 height 19
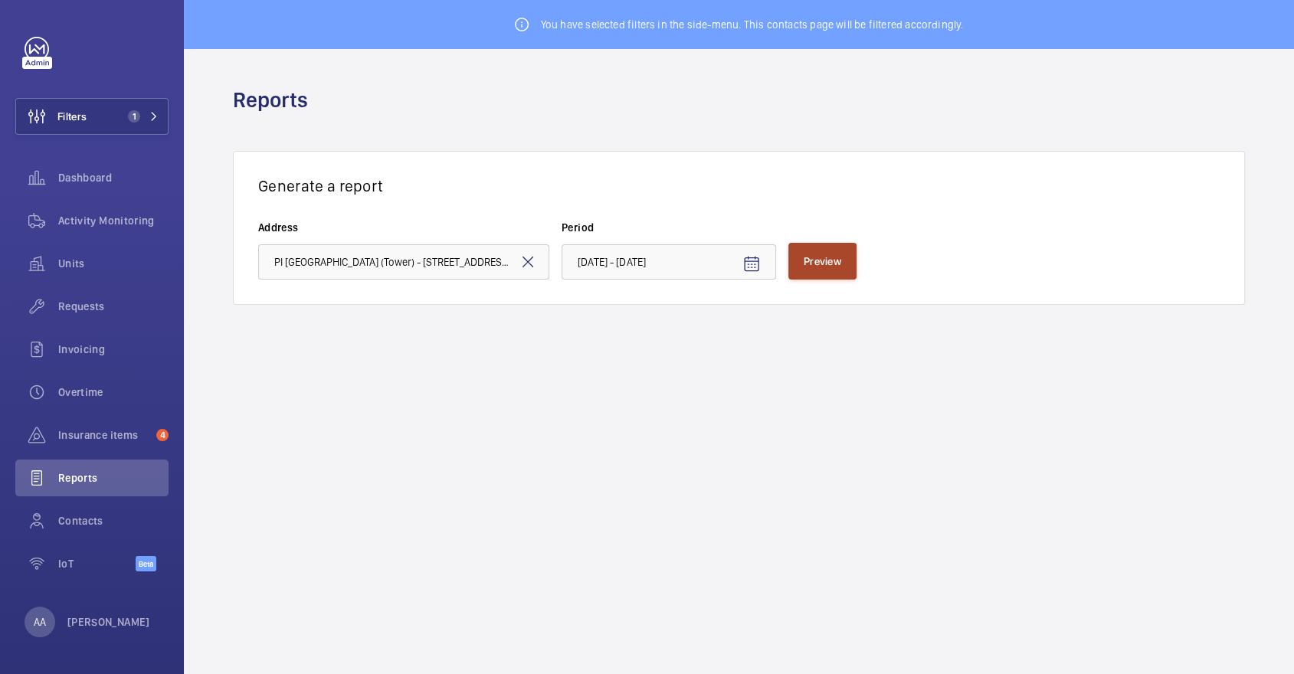
click at [850, 254] on button "Preview" at bounding box center [822, 261] width 68 height 37
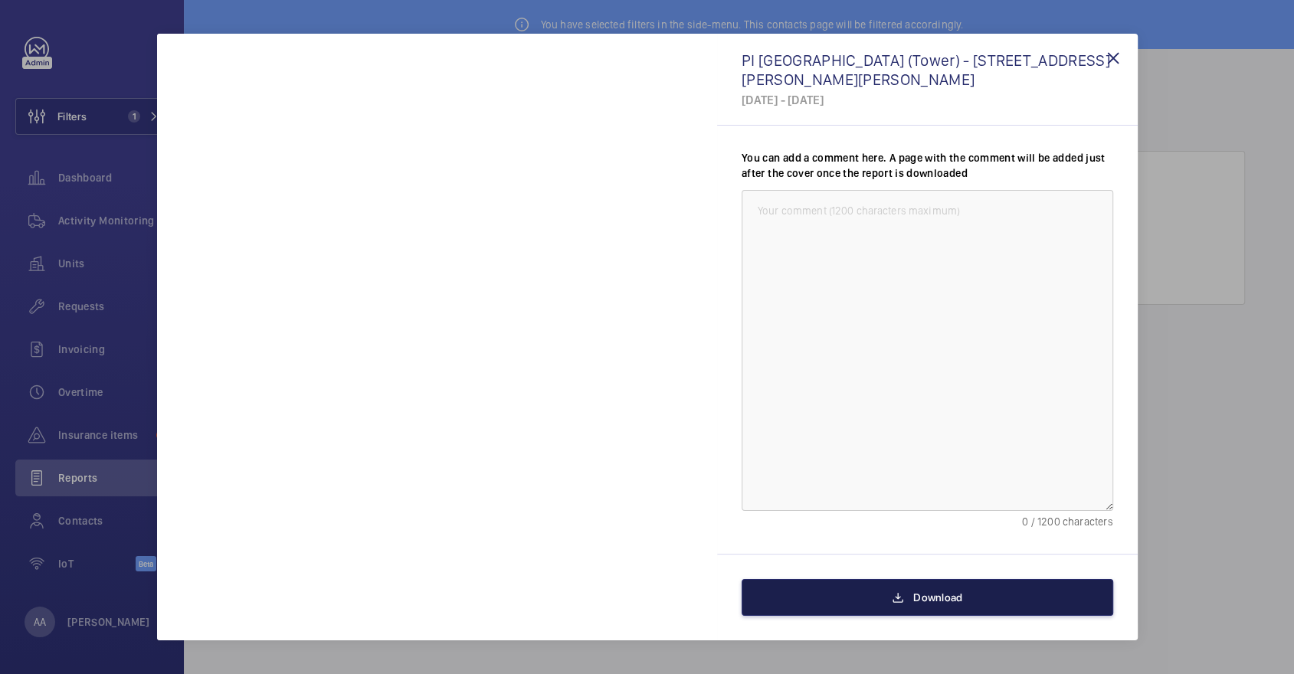
click at [965, 609] on button "Download" at bounding box center [928, 597] width 372 height 37
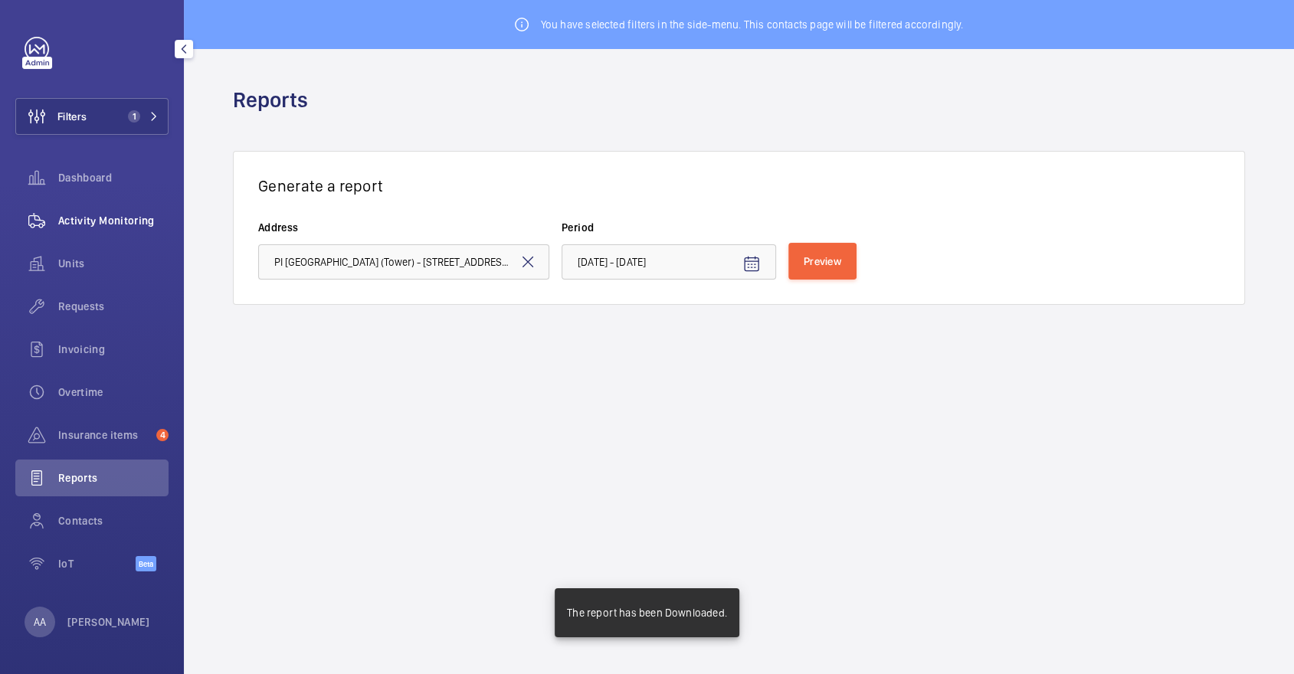
click at [77, 237] on div "Activity Monitoring" at bounding box center [91, 220] width 153 height 37
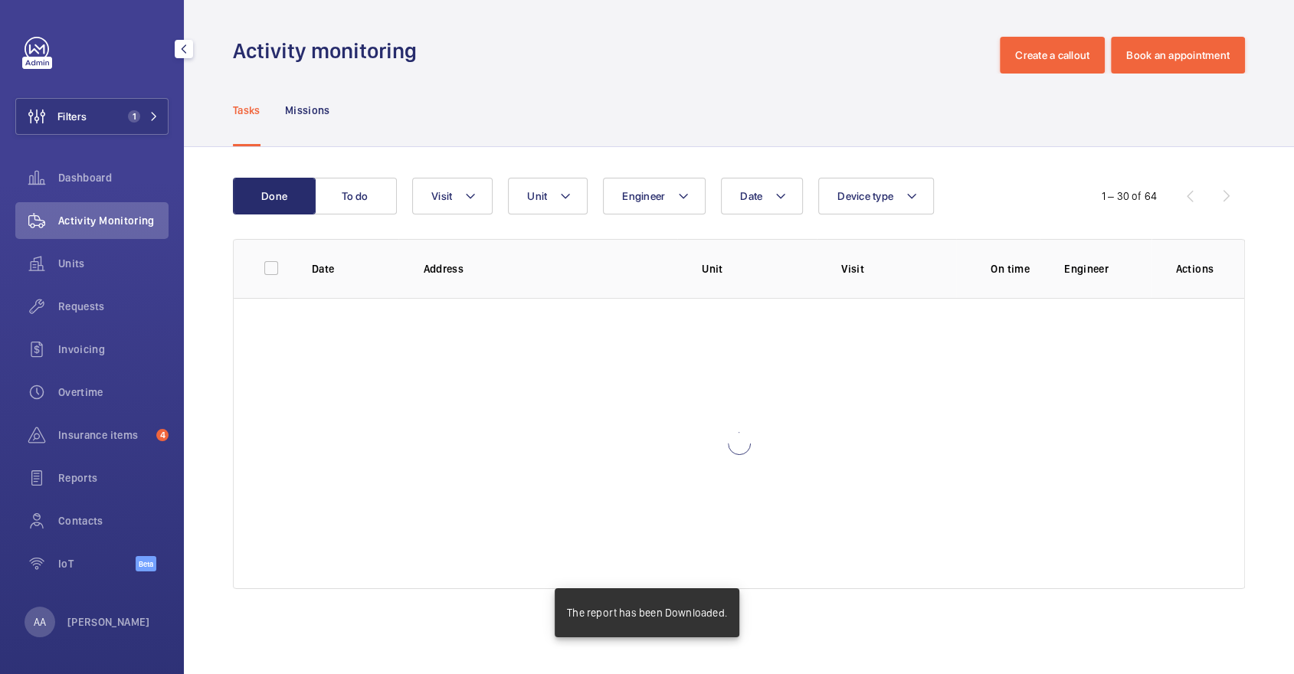
click at [117, 226] on span "Activity Monitoring" at bounding box center [113, 220] width 110 height 15
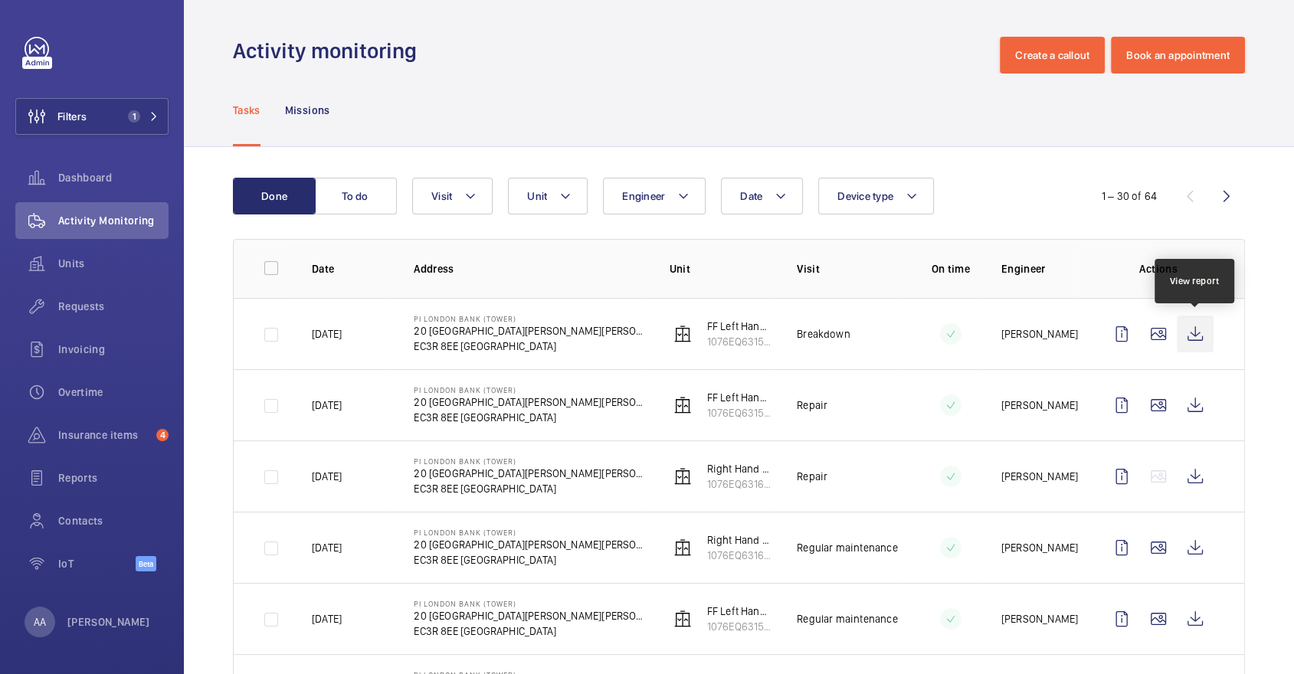
click at [1202, 339] on wm-front-icon-button at bounding box center [1195, 334] width 37 height 37
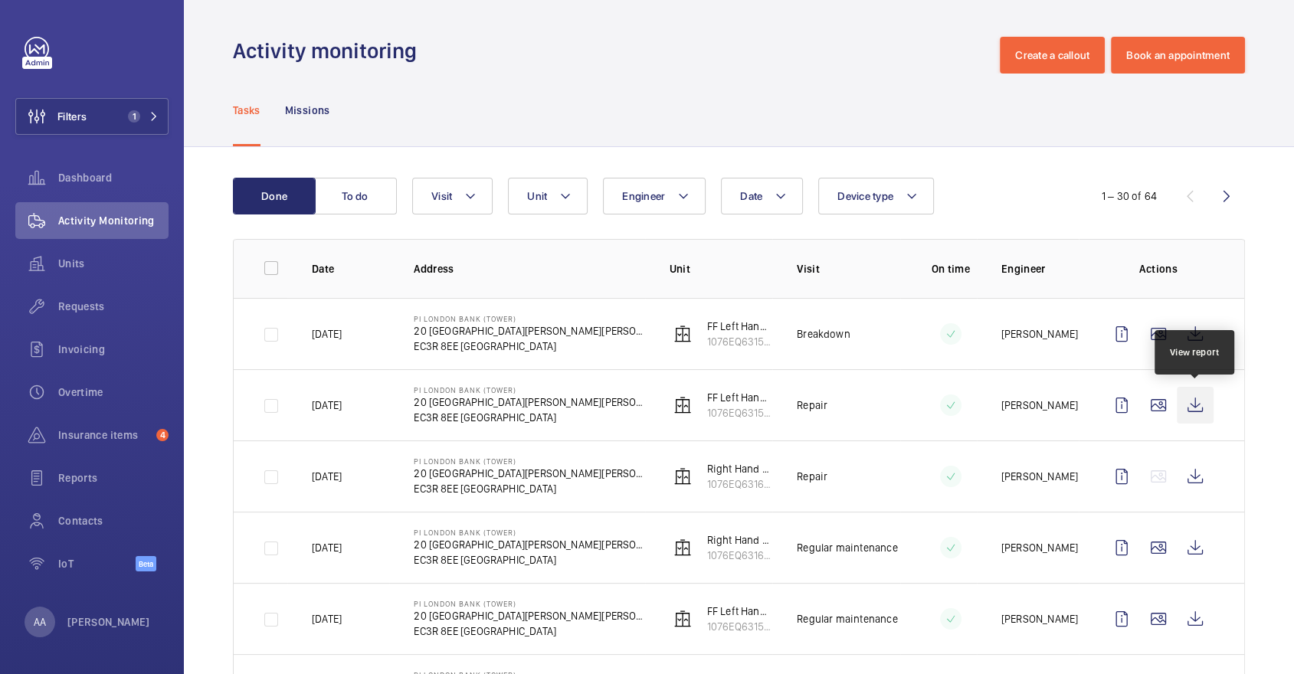
click at [1209, 408] on wm-front-icon-button at bounding box center [1195, 405] width 37 height 37
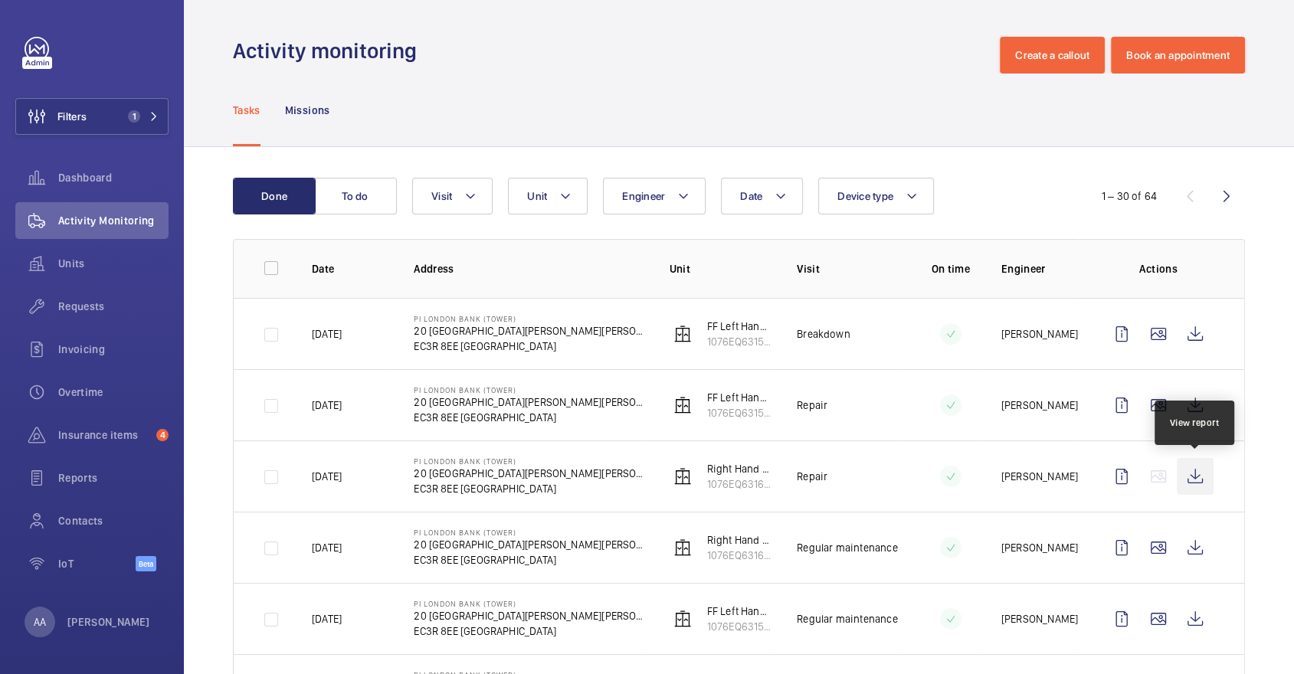
click at [1205, 469] on wm-front-icon-button at bounding box center [1195, 476] width 37 height 37
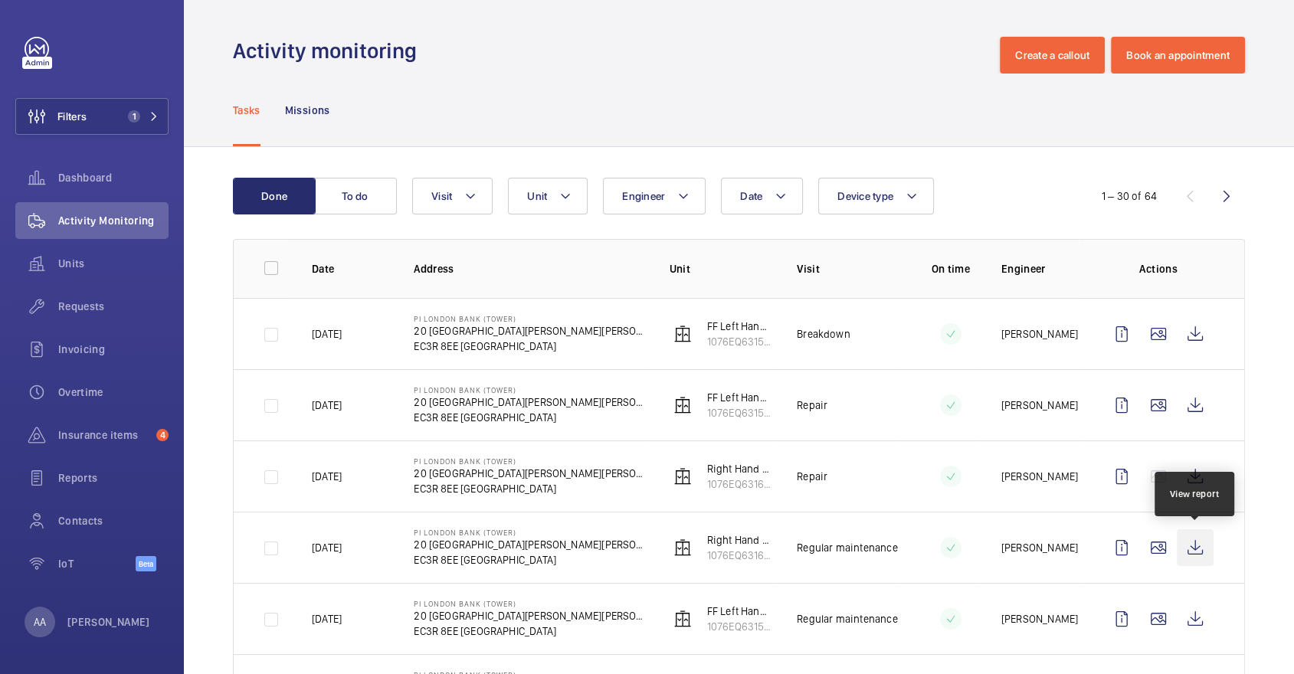
click at [1211, 550] on wm-front-icon-button at bounding box center [1195, 547] width 37 height 37
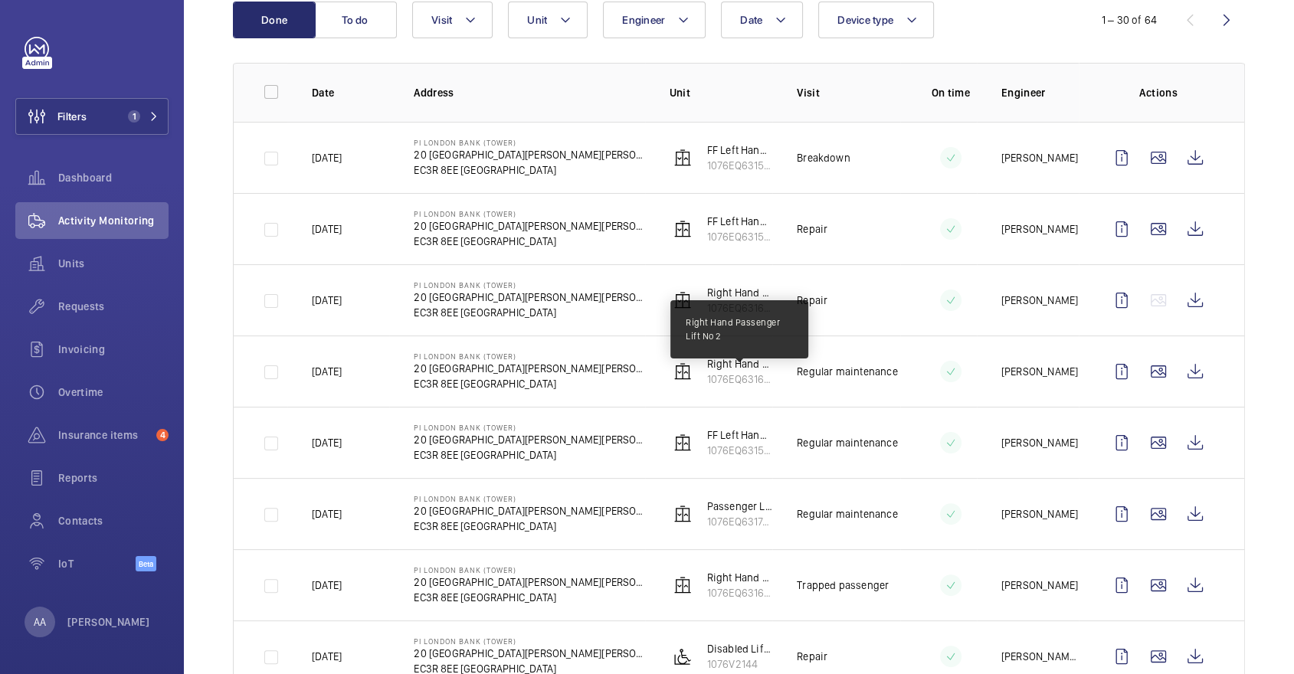
scroll to position [178, 0]
